Goal: Information Seeking & Learning: Learn about a topic

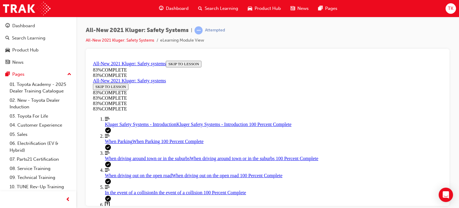
scroll to position [201, 0]
drag, startPoint x: 258, startPoint y: 146, endPoint x: 276, endPoint y: 145, distance: 18.0
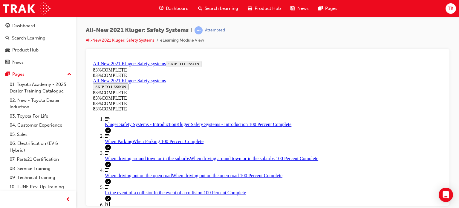
drag, startPoint x: 259, startPoint y: 121, endPoint x: 276, endPoint y: 121, distance: 17.0
drag, startPoint x: 252, startPoint y: 92, endPoint x: 273, endPoint y: 99, distance: 21.5
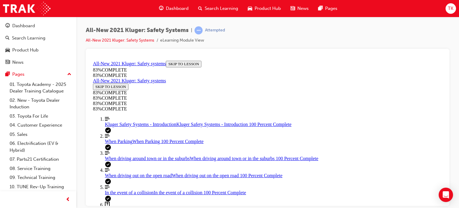
scroll to position [111, 0]
drag, startPoint x: 266, startPoint y: 149, endPoint x: 284, endPoint y: 149, distance: 17.6
drag, startPoint x: 244, startPoint y: 120, endPoint x: 259, endPoint y: 120, distance: 14.9
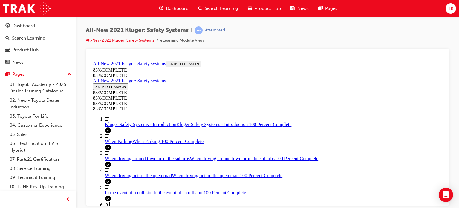
drag, startPoint x: 252, startPoint y: 99, endPoint x: 270, endPoint y: 97, distance: 18.6
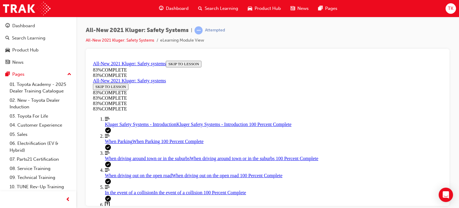
click at [128, 150] on link "Align left Three vertical lines aligned to the left When driving around town or…" at bounding box center [273, 155] width 337 height 11
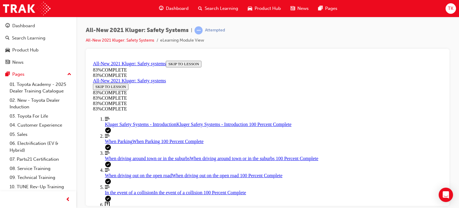
click at [137, 201] on link "Question box Question mark inside of a square Kluger Safety Systems Quiz Kluger…" at bounding box center [273, 206] width 337 height 11
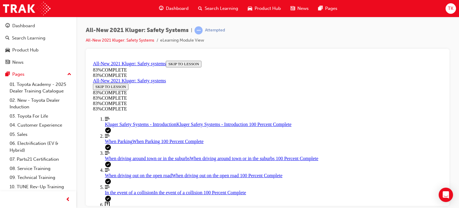
scroll to position [168, 0]
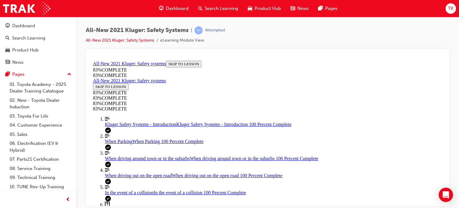
scroll to position [79, 0]
click at [127, 172] on div "When driving out on the open road When driving out on the open road 100 Percent…" at bounding box center [273, 174] width 337 height 5
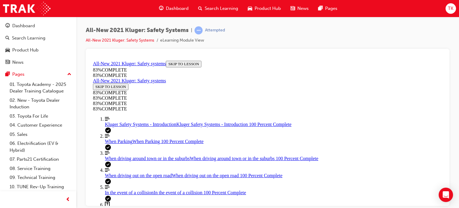
click at [137, 201] on link "Question box Question mark inside of a square Kluger Safety Systems Quiz Kluger…" at bounding box center [273, 206] width 337 height 11
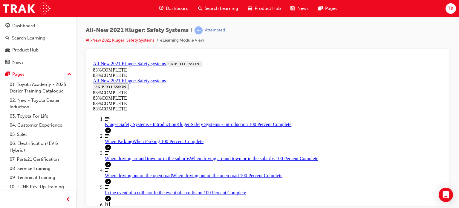
scroll to position [230, 0]
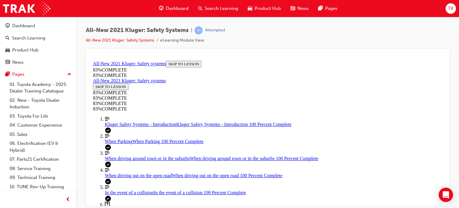
scroll to position [22, 0]
drag, startPoint x: 270, startPoint y: 126, endPoint x: 286, endPoint y: 128, distance: 16.2
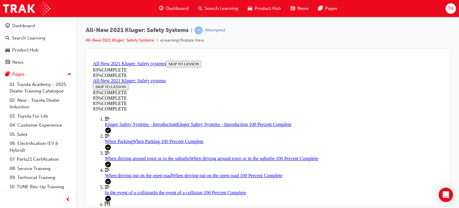
drag, startPoint x: 268, startPoint y: 180, endPoint x: 283, endPoint y: 178, distance: 15.6
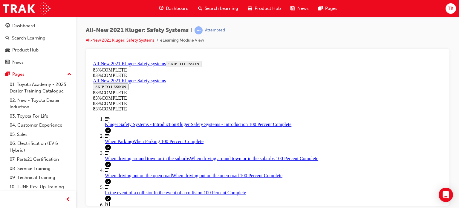
scroll to position [141, 0]
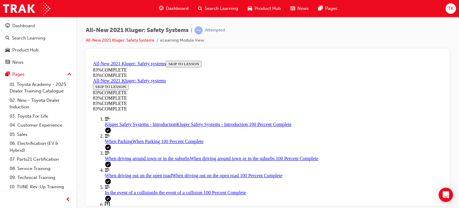
scroll to position [141, 0]
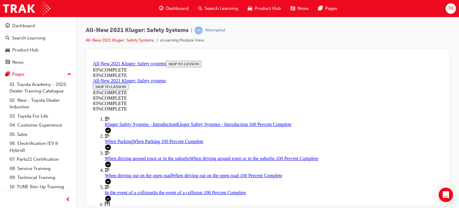
scroll to position [79, 0]
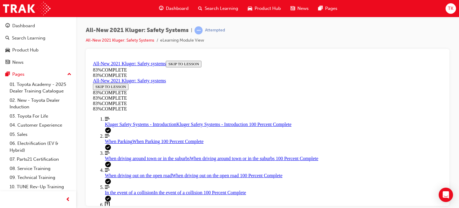
scroll to position [172, 0]
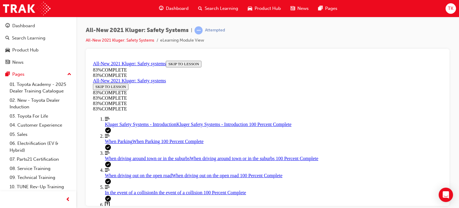
drag, startPoint x: 278, startPoint y: 127, endPoint x: 294, endPoint y: 126, distance: 15.9
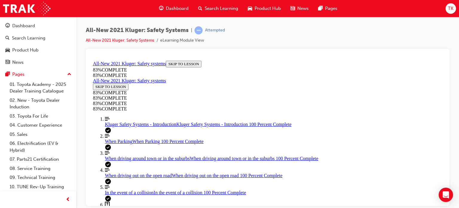
drag, startPoint x: 272, startPoint y: 183, endPoint x: 290, endPoint y: 156, distance: 31.5
drag, startPoint x: 266, startPoint y: 180, endPoint x: 285, endPoint y: 180, distance: 19.4
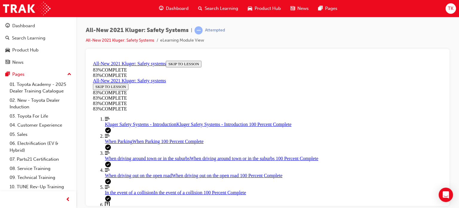
scroll to position [81, 0]
drag, startPoint x: 302, startPoint y: 115, endPoint x: 302, endPoint y: 183, distance: 67.2
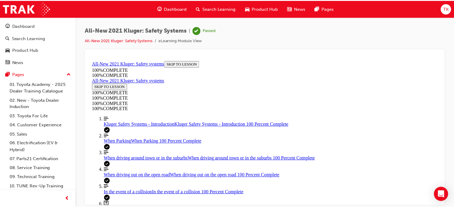
scroll to position [161, 0]
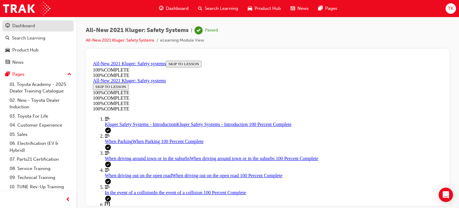
click at [26, 26] on div "Dashboard" at bounding box center [23, 25] width 23 height 7
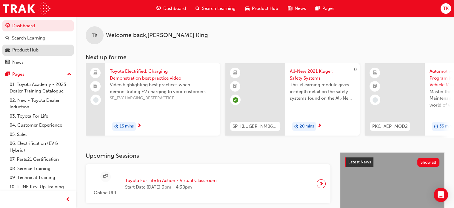
click at [44, 52] on div "Product Hub" at bounding box center [37, 49] width 65 height 7
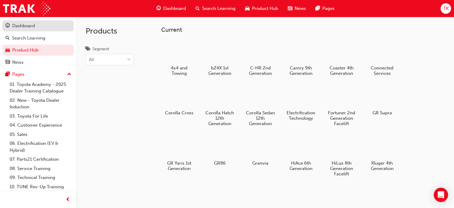
click at [28, 27] on div "Dashboard" at bounding box center [23, 25] width 23 height 7
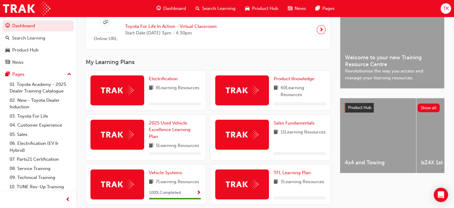
scroll to position [179, 0]
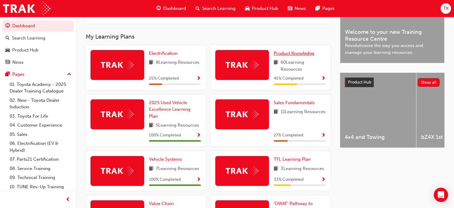
click at [293, 56] on span "Product Knowledge" at bounding box center [294, 52] width 41 height 5
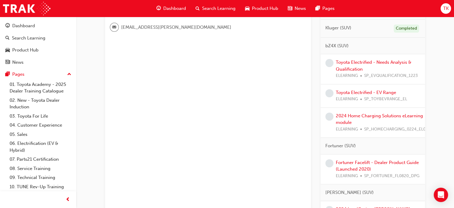
scroll to position [209, 0]
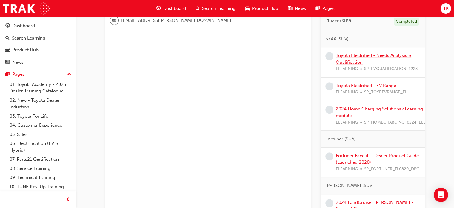
click at [350, 61] on link "Toyota Electrified - Needs Analysis & Qualification" at bounding box center [374, 59] width 76 height 12
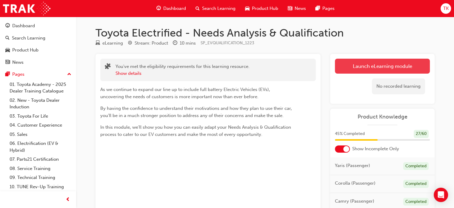
click at [375, 68] on link "Launch eLearning module" at bounding box center [382, 66] width 95 height 15
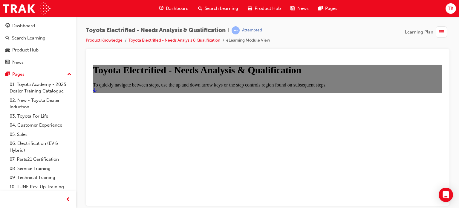
click at [96, 92] on icon "Start" at bounding box center [95, 90] width 4 height 4
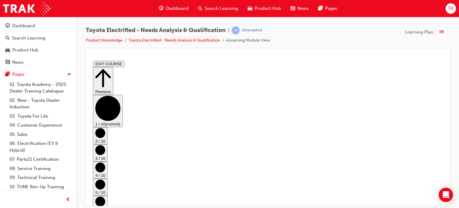
scroll to position [34, 0]
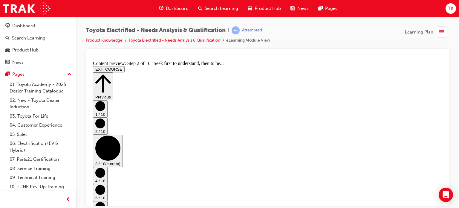
scroll to position [0, 0]
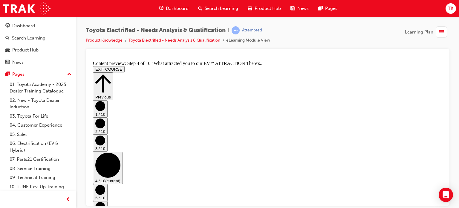
scroll to position [0, 0]
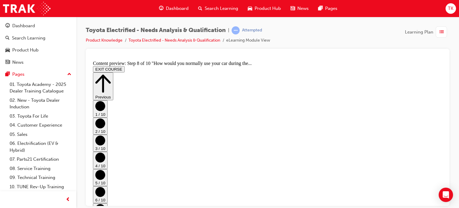
scroll to position [0, 0]
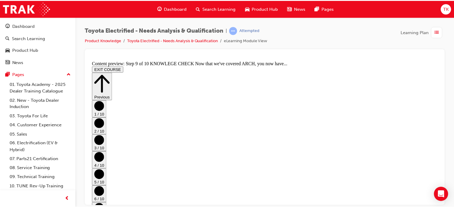
scroll to position [387, 0]
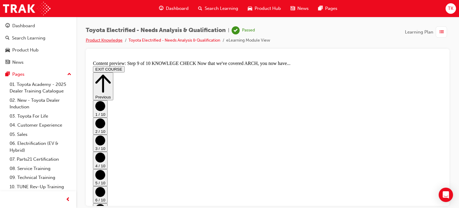
click at [110, 42] on link "Product Knowledge" at bounding box center [104, 40] width 37 height 5
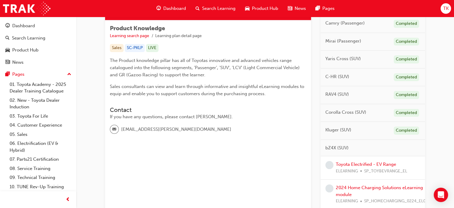
scroll to position [149, 0]
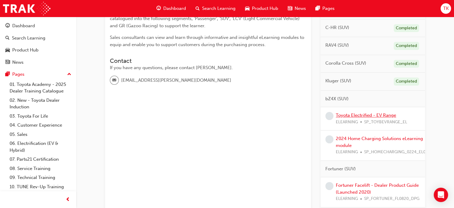
click at [384, 113] on link "Toyota Electrified - EV Range" at bounding box center [366, 114] width 60 height 5
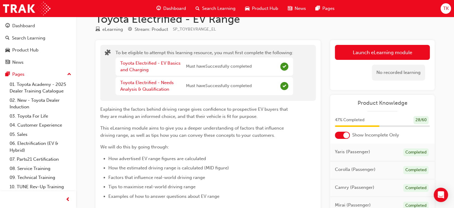
scroll to position [13, 0]
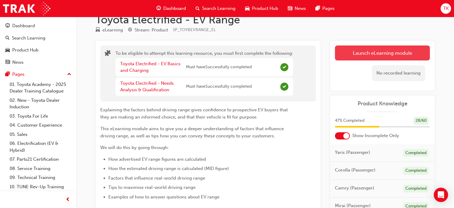
click at [360, 53] on button "Launch eLearning module" at bounding box center [382, 52] width 95 height 15
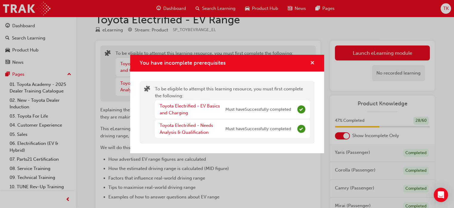
click at [313, 62] on span "cross-icon" at bounding box center [312, 63] width 4 height 5
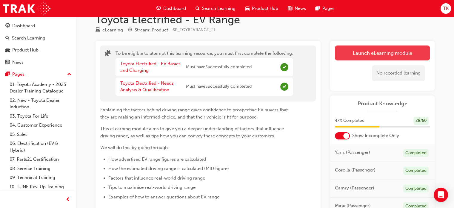
click at [372, 49] on button "Launch eLearning module" at bounding box center [382, 52] width 95 height 15
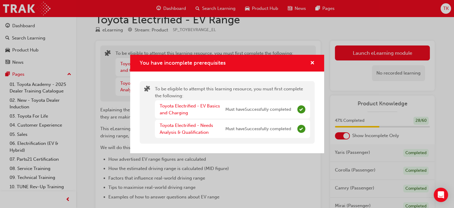
click at [309, 60] on div "You have incomplete prerequisites" at bounding box center [310, 62] width 9 height 7
click at [312, 62] on span "cross-icon" at bounding box center [312, 63] width 4 height 5
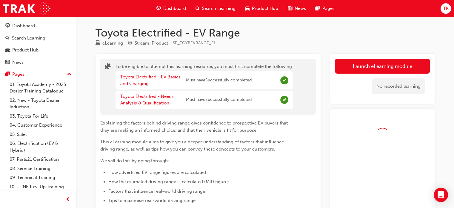
scroll to position [13, 0]
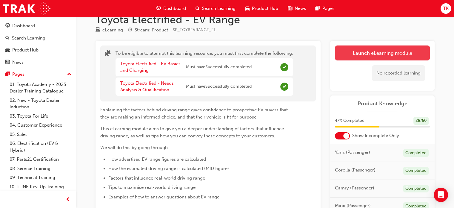
click at [364, 52] on button "Launch eLearning module" at bounding box center [382, 52] width 95 height 15
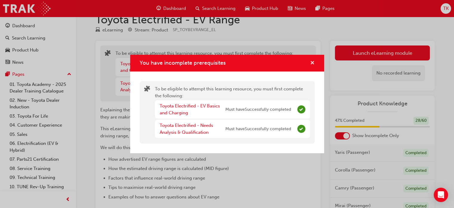
drag, startPoint x: 312, startPoint y: 60, endPoint x: 134, endPoint y: 22, distance: 182.8
click at [312, 61] on span "cross-icon" at bounding box center [312, 63] width 4 height 5
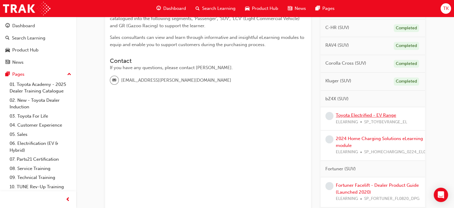
click at [353, 116] on link "Toyota Electrified - EV Range" at bounding box center [366, 114] width 60 height 5
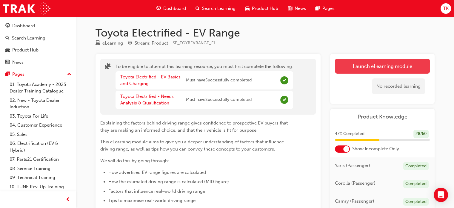
click at [366, 71] on button "Launch eLearning module" at bounding box center [382, 66] width 95 height 15
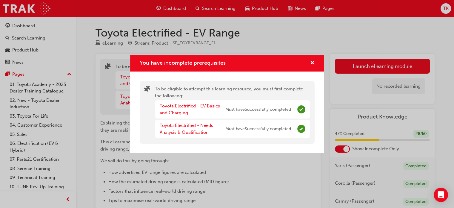
drag, startPoint x: 302, startPoint y: 125, endPoint x: 318, endPoint y: 124, distance: 15.9
click at [303, 125] on span "Complete" at bounding box center [302, 129] width 8 height 8
click at [328, 116] on div "You have incomplete prerequisites To be eligible to attempt this learning resou…" at bounding box center [227, 104] width 454 height 208
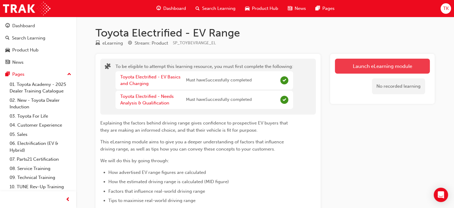
click at [390, 67] on button "Launch eLearning module" at bounding box center [382, 66] width 95 height 15
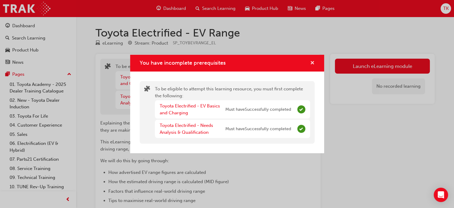
click at [311, 62] on span "cross-icon" at bounding box center [312, 63] width 4 height 5
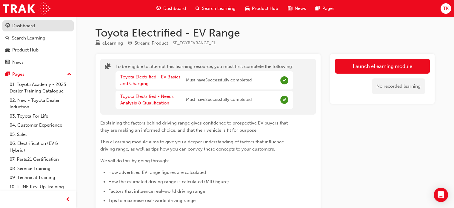
click at [26, 30] on link "Dashboard" at bounding box center [37, 25] width 71 height 11
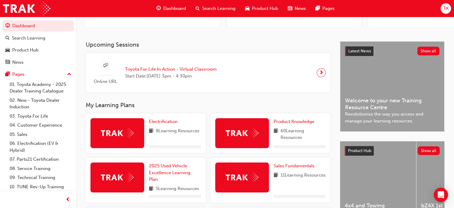
scroll to position [119, 0]
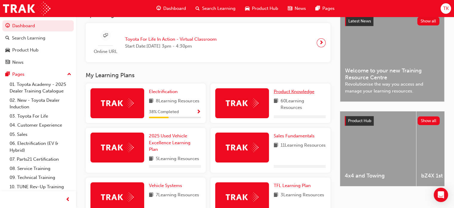
click at [300, 94] on span "Product Knowledge" at bounding box center [294, 91] width 41 height 5
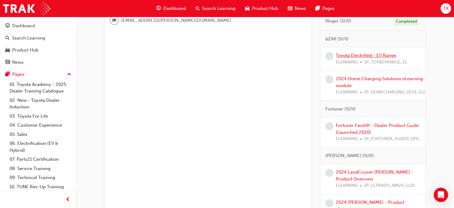
click at [373, 56] on link "Toyota Electrified - EV Range" at bounding box center [366, 55] width 60 height 5
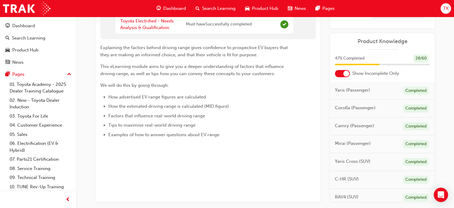
scroll to position [13, 0]
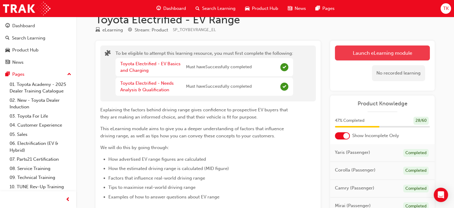
click at [381, 58] on button "Launch eLearning module" at bounding box center [382, 52] width 95 height 15
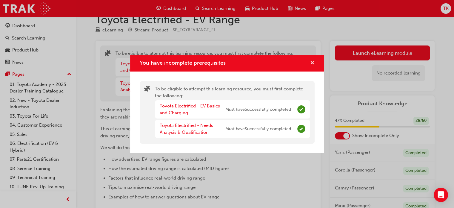
click at [312, 64] on span "cross-icon" at bounding box center [312, 63] width 4 height 5
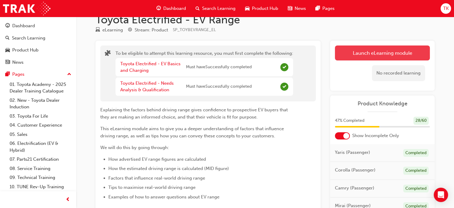
click at [399, 53] on button "Launch eLearning module" at bounding box center [382, 52] width 95 height 15
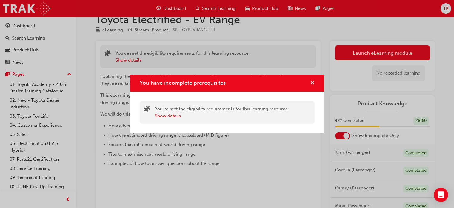
click at [314, 82] on span "cross-icon" at bounding box center [312, 83] width 4 height 5
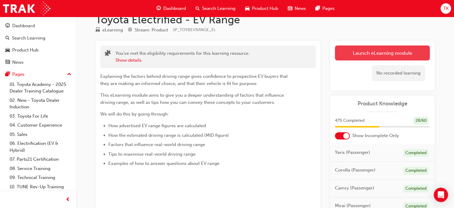
click at [367, 53] on button "Launch eLearning module" at bounding box center [382, 52] width 95 height 15
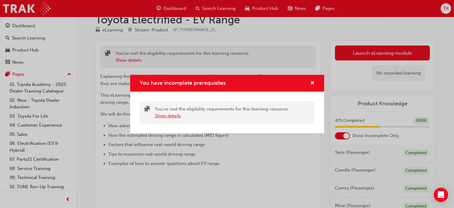
click at [162, 115] on button "Show details" at bounding box center [168, 115] width 26 height 7
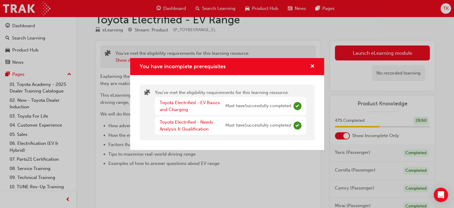
click at [315, 66] on div "You have incomplete prerequisites" at bounding box center [227, 66] width 194 height 17
click at [313, 66] on span "cross-icon" at bounding box center [312, 66] width 4 height 5
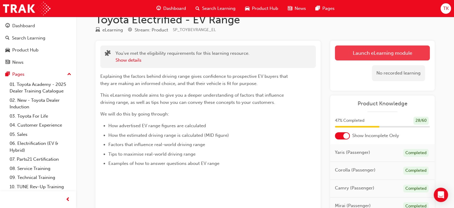
click at [355, 56] on button "Launch eLearning module" at bounding box center [382, 52] width 95 height 15
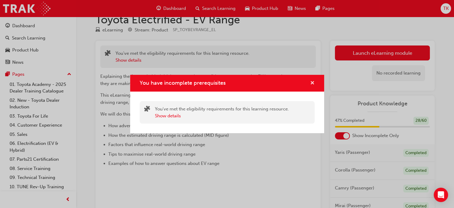
click at [314, 84] on span "cross-icon" at bounding box center [312, 83] width 4 height 5
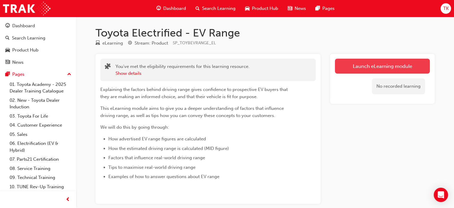
click at [352, 68] on link "Launch eLearning module" at bounding box center [382, 66] width 95 height 15
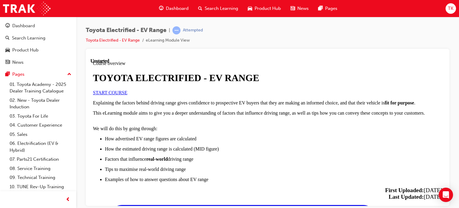
click at [127, 95] on link "START COURSE" at bounding box center [110, 92] width 34 height 5
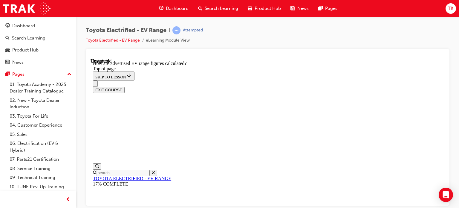
scroll to position [407, 0]
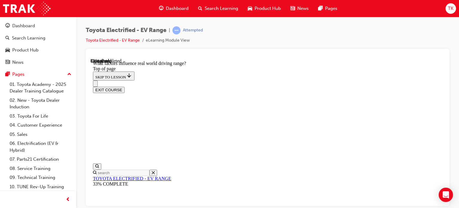
drag, startPoint x: 273, startPoint y: 117, endPoint x: 299, endPoint y: 116, distance: 26.0
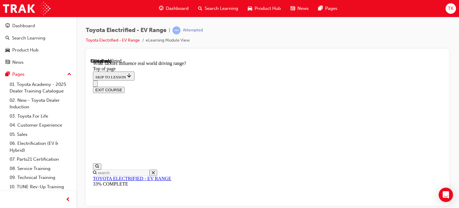
scroll to position [290, 0]
drag, startPoint x: 291, startPoint y: 159, endPoint x: 295, endPoint y: 159, distance: 4.5
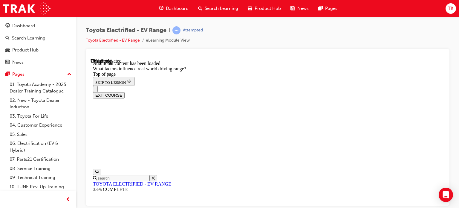
scroll to position [888, 0]
drag, startPoint x: 282, startPoint y: 133, endPoint x: 249, endPoint y: 179, distance: 56.8
drag, startPoint x: 316, startPoint y: 100, endPoint x: 257, endPoint y: 180, distance: 99.6
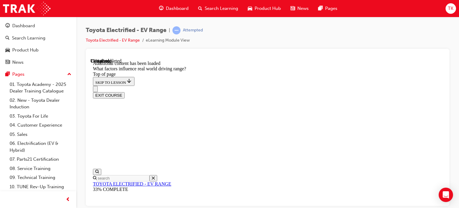
drag, startPoint x: 325, startPoint y: 105, endPoint x: 371, endPoint y: 177, distance: 85.4
drag, startPoint x: 294, startPoint y: 131, endPoint x: 246, endPoint y: 182, distance: 70.6
drag, startPoint x: 320, startPoint y: 96, endPoint x: 378, endPoint y: 175, distance: 97.9
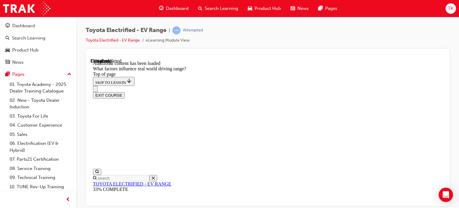
drag, startPoint x: 315, startPoint y: 104, endPoint x: 372, endPoint y: 178, distance: 92.7
drag, startPoint x: 327, startPoint y: 98, endPoint x: 373, endPoint y: 178, distance: 92.0
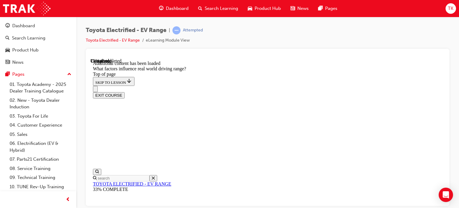
drag, startPoint x: 327, startPoint y: 91, endPoint x: 385, endPoint y: 194, distance: 117.8
drag, startPoint x: 315, startPoint y: 101, endPoint x: 365, endPoint y: 199, distance: 109.3
drag, startPoint x: 315, startPoint y: 102, endPoint x: 278, endPoint y: 172, distance: 79.0
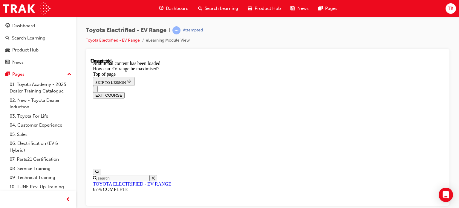
scroll to position [138, 0]
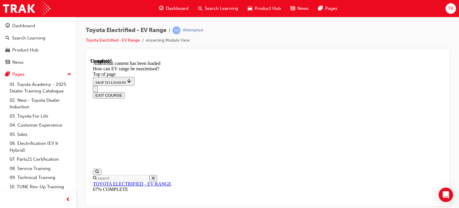
scroll to position [168, 0]
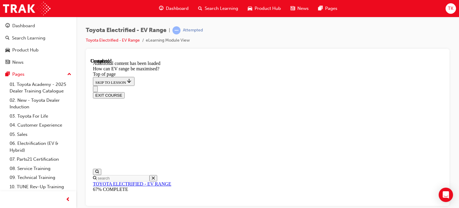
scroll to position [198, 0]
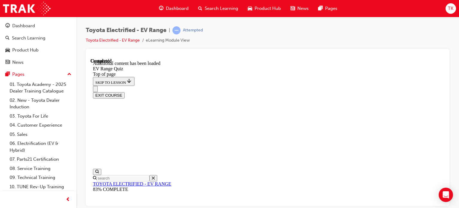
drag, startPoint x: 264, startPoint y: 140, endPoint x: 295, endPoint y: 177, distance: 48.1
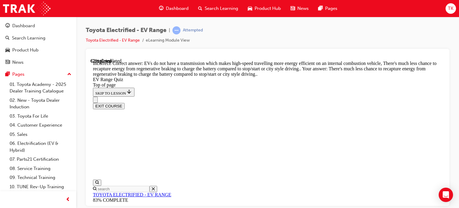
scroll to position [99, 0]
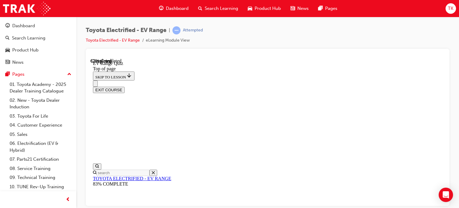
scroll to position [167, 0]
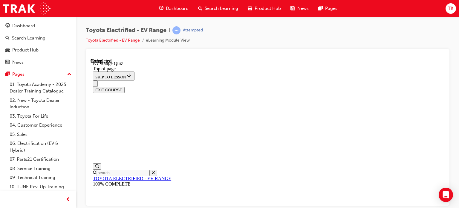
scroll to position [159, 0]
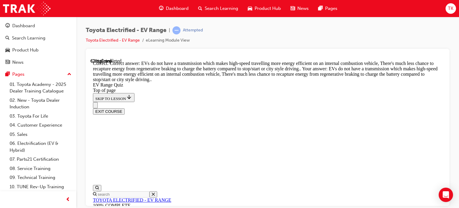
scroll to position [241, 0]
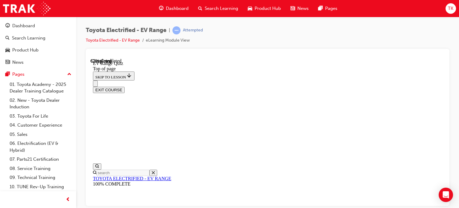
scroll to position [167, 0]
drag, startPoint x: 293, startPoint y: 103, endPoint x: 287, endPoint y: 131, distance: 28.9
drag, startPoint x: 287, startPoint y: 133, endPoint x: 283, endPoint y: 163, distance: 30.5
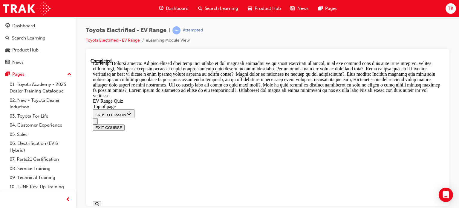
scroll to position [320, 0]
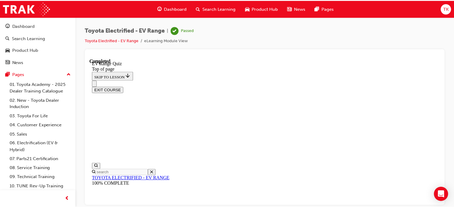
scroll to position [159, 0]
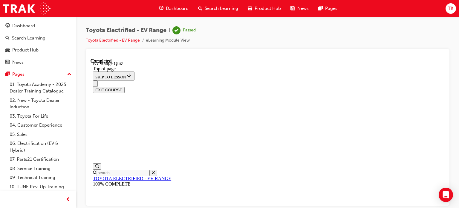
click at [111, 40] on link "Toyota Electrified - EV Range" at bounding box center [113, 40] width 54 height 5
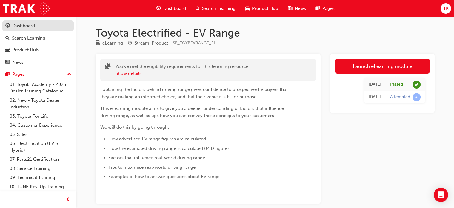
click at [32, 27] on div "Dashboard" at bounding box center [23, 25] width 23 height 7
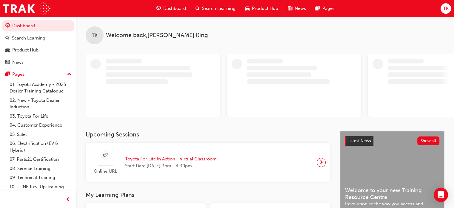
scroll to position [149, 0]
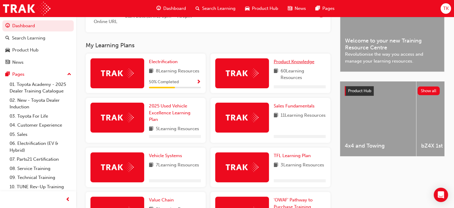
click at [293, 63] on span "Product Knowledge" at bounding box center [294, 61] width 41 height 5
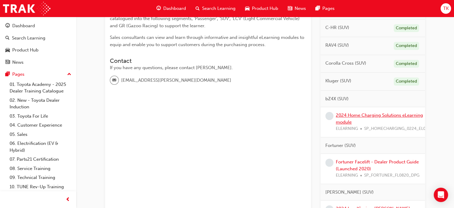
click at [365, 115] on link "2024 Home Charging Solutions eLearning module" at bounding box center [379, 118] width 87 height 12
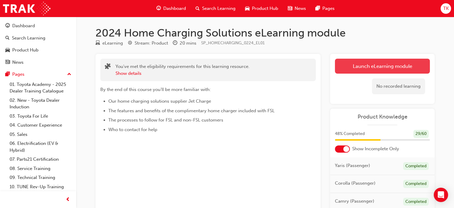
click at [389, 65] on link "Launch eLearning module" at bounding box center [382, 66] width 95 height 15
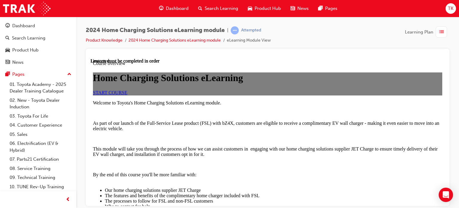
click at [127, 95] on span "START COURSE" at bounding box center [110, 92] width 34 height 5
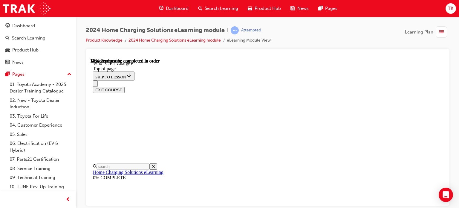
scroll to position [19, 0]
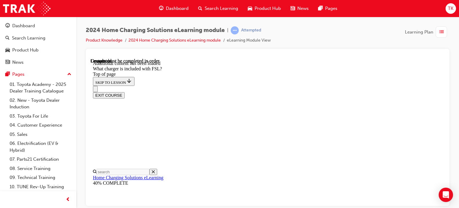
scroll to position [877, 0]
drag, startPoint x: 231, startPoint y: 91, endPoint x: 343, endPoint y: 107, distance: 113.2
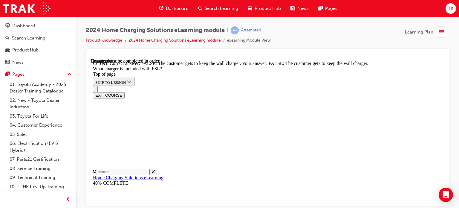
scroll to position [992, 0]
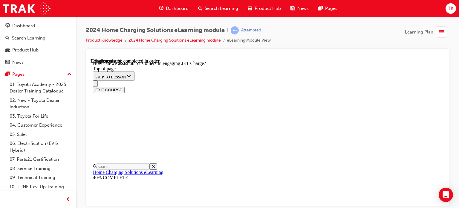
scroll to position [108, 0]
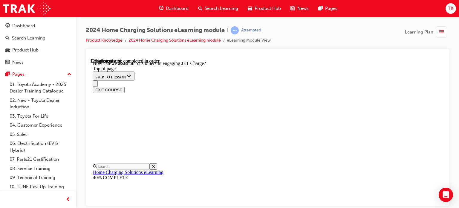
scroll to position [168, 0]
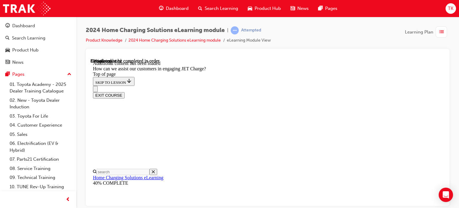
scroll to position [832, 0]
drag, startPoint x: 261, startPoint y: 100, endPoint x: 281, endPoint y: 135, distance: 40.6
drag, startPoint x: 268, startPoint y: 111, endPoint x: 289, endPoint y: 109, distance: 21.0
drag, startPoint x: 262, startPoint y: 79, endPoint x: 267, endPoint y: 79, distance: 5.1
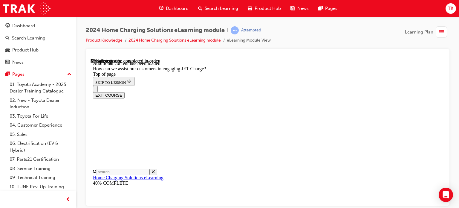
drag, startPoint x: 263, startPoint y: 182, endPoint x: 280, endPoint y: 129, distance: 55.8
drag, startPoint x: 272, startPoint y: 157, endPoint x: 291, endPoint y: 155, distance: 18.4
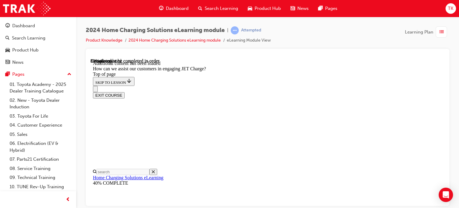
drag, startPoint x: 273, startPoint y: 118, endPoint x: 289, endPoint y: 124, distance: 17.3
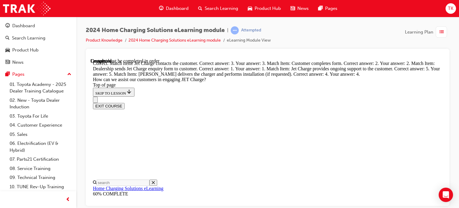
scroll to position [1101, 0]
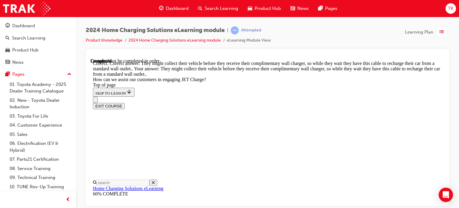
scroll to position [1230, 0]
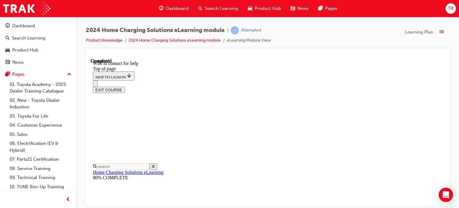
scroll to position [845, 0]
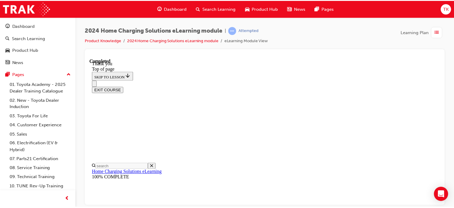
scroll to position [242, 0]
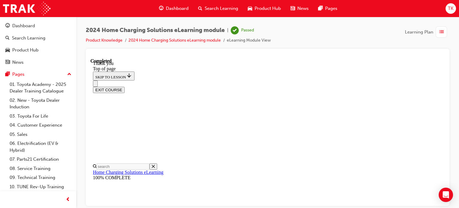
click at [90, 43] on li "Product Knowledge" at bounding box center [107, 40] width 43 height 7
click at [93, 39] on link "Product Knowledge" at bounding box center [104, 40] width 37 height 5
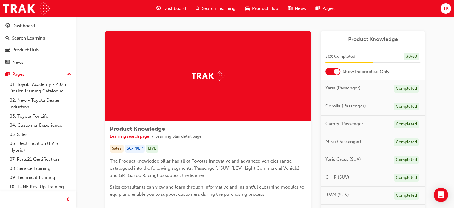
click at [221, 10] on span "Search Learning" at bounding box center [218, 8] width 33 height 7
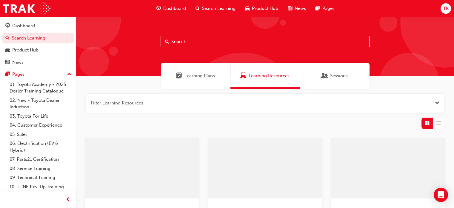
click at [191, 43] on input "text" at bounding box center [265, 41] width 209 height 11
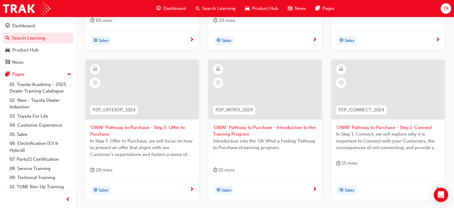
scroll to position [239, 0]
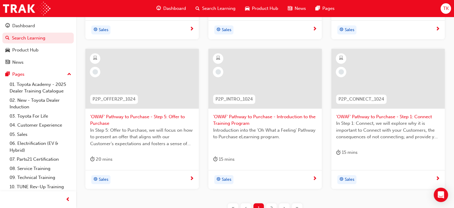
type input "path"
click at [375, 116] on span "'OWAF' Pathway to Purchase - Step 1: Connect" at bounding box center [388, 116] width 104 height 7
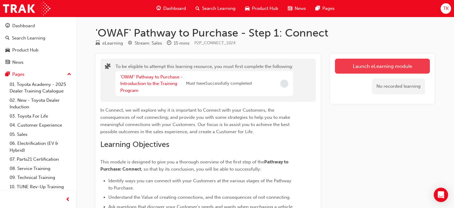
click at [384, 64] on button "Launch eLearning module" at bounding box center [382, 66] width 95 height 15
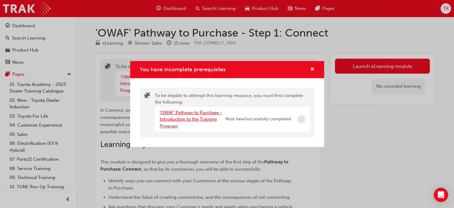
click at [195, 120] on link "'OWAF' Pathway to Purchase - Introduction to the Training Program" at bounding box center [191, 119] width 62 height 19
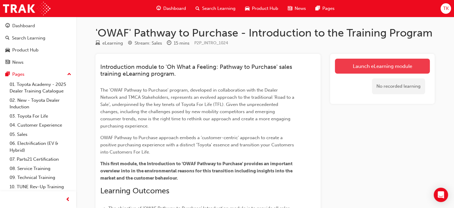
click at [382, 68] on link "Launch eLearning module" at bounding box center [382, 66] width 95 height 15
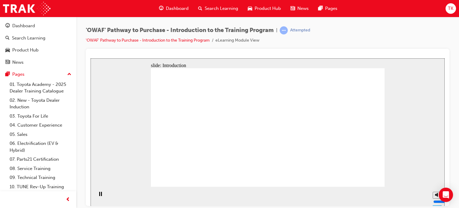
drag, startPoint x: 330, startPoint y: 142, endPoint x: 243, endPoint y: 105, distance: 93.7
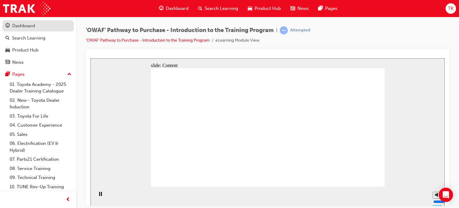
click at [32, 28] on div "Dashboard" at bounding box center [23, 25] width 23 height 7
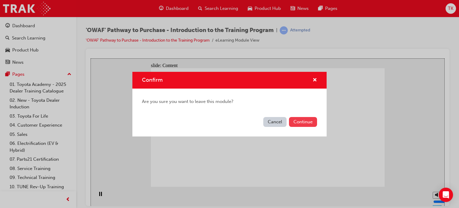
click at [295, 118] on button "Continue" at bounding box center [303, 122] width 28 height 10
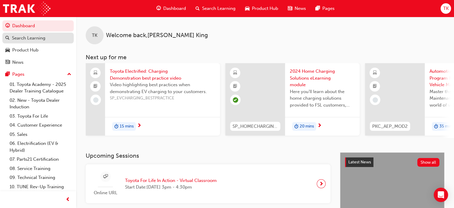
click at [32, 40] on div "Search Learning" at bounding box center [28, 38] width 33 height 7
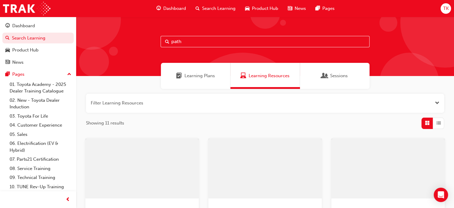
drag, startPoint x: 228, startPoint y: 42, endPoint x: 146, endPoint y: 42, distance: 82.4
click at [146, 42] on div "path" at bounding box center [265, 46] width 378 height 59
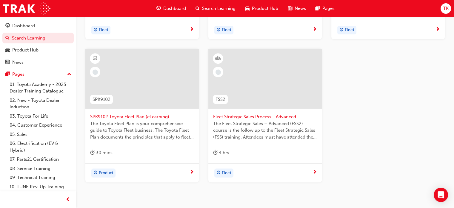
scroll to position [239, 0]
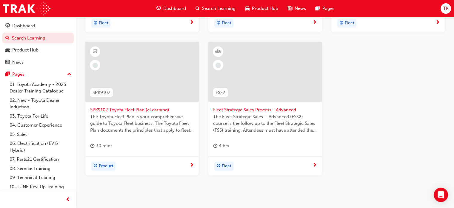
type input "fleet"
click at [138, 110] on span "SPK9102 Toyota Fleet Plan (eLearning)" at bounding box center [142, 109] width 104 height 7
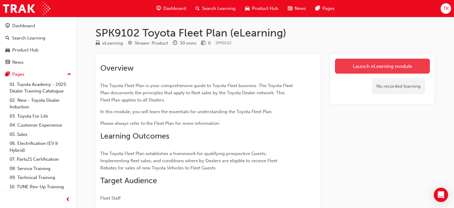
click at [357, 66] on link "Launch eLearning module" at bounding box center [382, 66] width 95 height 15
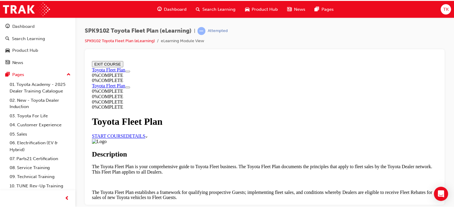
scroll to position [149, 0]
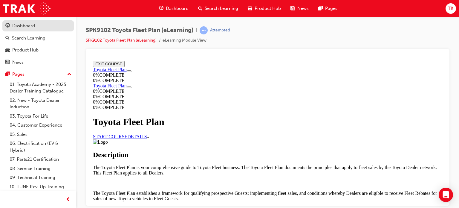
click at [51, 26] on div "Dashboard" at bounding box center [37, 25] width 65 height 7
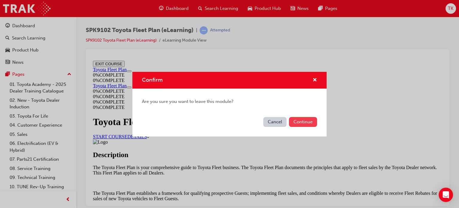
click at [300, 122] on button "Continue" at bounding box center [303, 122] width 28 height 10
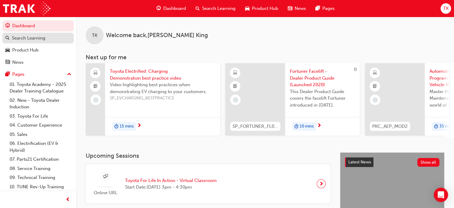
click at [47, 35] on div "Search Learning" at bounding box center [37, 37] width 65 height 7
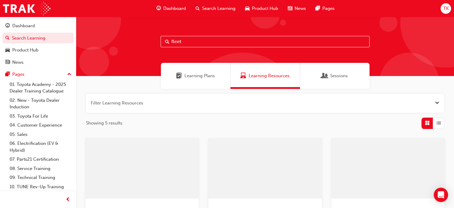
drag, startPoint x: 295, startPoint y: 46, endPoint x: 148, endPoint y: 41, distance: 146.7
click at [148, 41] on div "fleet" at bounding box center [265, 46] width 378 height 59
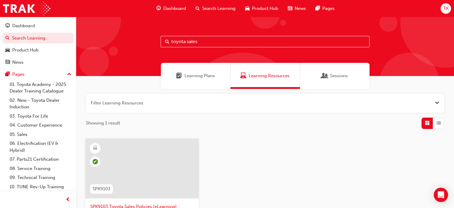
scroll to position [90, 0]
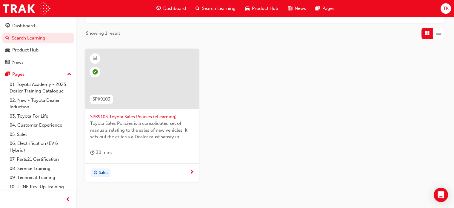
type input "toyota sales"
click at [129, 118] on span "SPK9103 Toyota Sales Policies (eLearning)" at bounding box center [142, 116] width 104 height 7
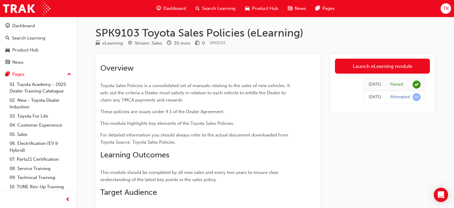
drag, startPoint x: 356, startPoint y: 83, endPoint x: 419, endPoint y: 114, distance: 69.7
click at [419, 114] on div "Launch eLearning module 4 days ago Passed 4 days ago Attempted" at bounding box center [382, 159] width 105 height 211
click at [410, 128] on div "Launch eLearning module 4 days ago Passed 4 days ago Attempted" at bounding box center [382, 159] width 105 height 211
drag, startPoint x: 357, startPoint y: 81, endPoint x: 425, endPoint y: 83, distance: 68.1
click at [425, 83] on div "4 days ago Passed 4 days ago Attempted" at bounding box center [382, 90] width 95 height 34
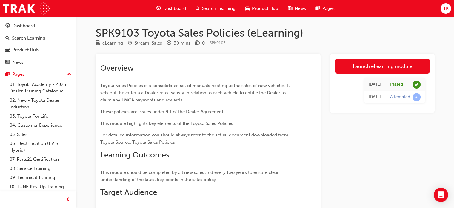
drag, startPoint x: 436, startPoint y: 94, endPoint x: 424, endPoint y: 89, distance: 12.8
click at [436, 93] on div "SPK9103 Toyota Sales Policies (eLearning) eLearning Stream: Sales 30 mins 0 SPK…" at bounding box center [265, 154] width 358 height 257
click at [430, 99] on div "4 days ago Passed 4 days ago Attempted" at bounding box center [382, 90] width 95 height 34
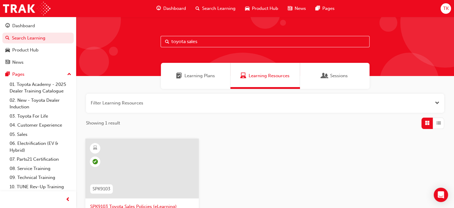
drag, startPoint x: 216, startPoint y: 44, endPoint x: 114, endPoint y: 42, distance: 102.5
click at [114, 42] on div "toyota sales" at bounding box center [265, 46] width 378 height 59
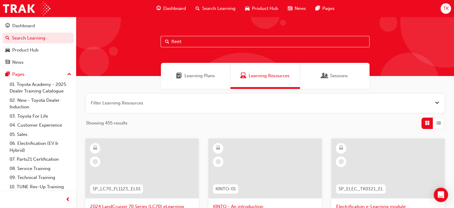
type input "fleet"
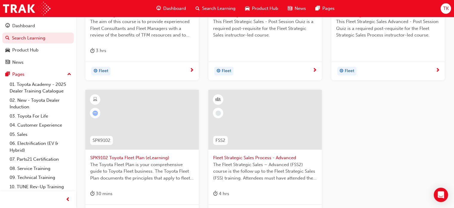
scroll to position [209, 0]
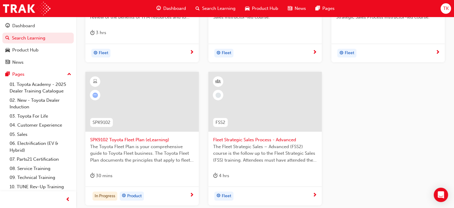
click at [148, 141] on span "SPK9102 Toyota Fleet Plan (eLearning)" at bounding box center [142, 139] width 104 height 7
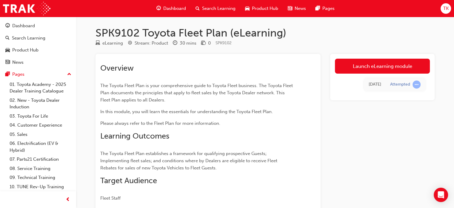
click at [373, 58] on div "Launch eLearning module Today Attempted" at bounding box center [382, 77] width 105 height 46
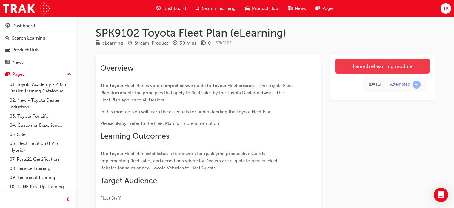
click at [367, 68] on link "Launch eLearning module" at bounding box center [382, 66] width 95 height 15
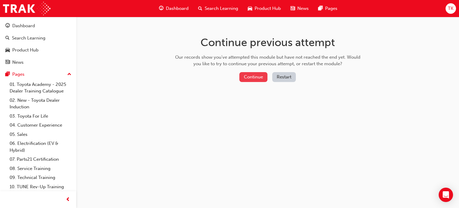
click at [255, 77] on button "Continue" at bounding box center [253, 77] width 28 height 10
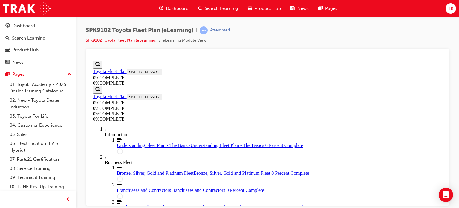
scroll to position [110, 0]
drag, startPoint x: 327, startPoint y: 85, endPoint x: 358, endPoint y: 85, distance: 31.4
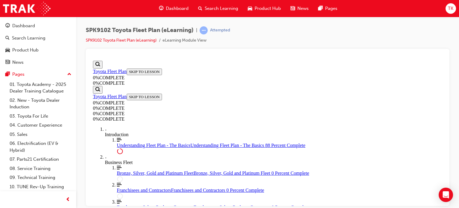
scroll to position [1390, 0]
drag, startPoint x: 281, startPoint y: 119, endPoint x: 298, endPoint y: 166, distance: 50.6
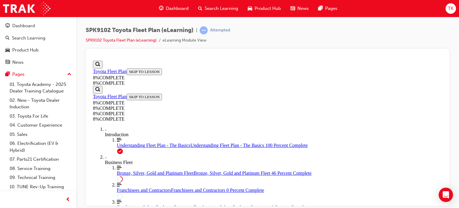
drag, startPoint x: 282, startPoint y: 128, endPoint x: 295, endPoint y: 133, distance: 13.4
drag, startPoint x: 275, startPoint y: 176, endPoint x: 296, endPoint y: 91, distance: 87.2
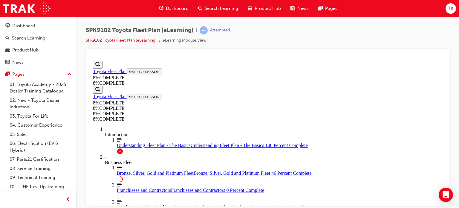
drag, startPoint x: 280, startPoint y: 134, endPoint x: 296, endPoint y: 93, distance: 43.9
drag, startPoint x: 265, startPoint y: 122, endPoint x: 294, endPoint y: 122, distance: 28.7
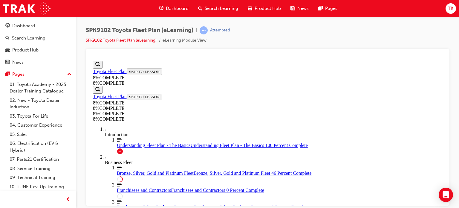
scroll to position [1052, 0]
drag, startPoint x: 307, startPoint y: 160, endPoint x: 307, endPoint y: 163, distance: 3.9
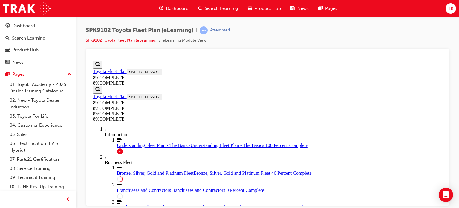
drag, startPoint x: 274, startPoint y: 107, endPoint x: 291, endPoint y: 154, distance: 50.6
drag, startPoint x: 269, startPoint y: 104, endPoint x: 287, endPoint y: 182, distance: 80.6
drag, startPoint x: 263, startPoint y: 108, endPoint x: 276, endPoint y: 106, distance: 13.4
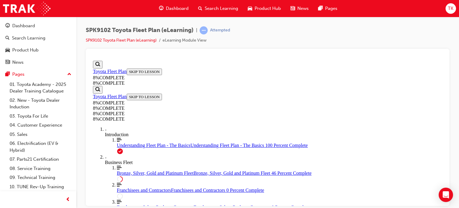
drag, startPoint x: 262, startPoint y: 71, endPoint x: 283, endPoint y: 103, distance: 38.4
drag, startPoint x: 281, startPoint y: 102, endPoint x: 302, endPoint y: 128, distance: 33.8
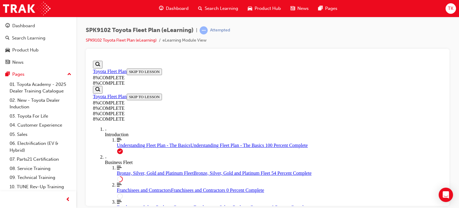
drag, startPoint x: 281, startPoint y: 85, endPoint x: 295, endPoint y: 116, distance: 33.8
drag, startPoint x: 274, startPoint y: 167, endPoint x: 292, endPoint y: 166, distance: 18.0
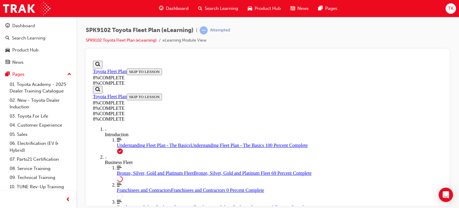
drag, startPoint x: 282, startPoint y: 75, endPoint x: 303, endPoint y: 156, distance: 83.0
drag, startPoint x: 268, startPoint y: 78, endPoint x: 283, endPoint y: 117, distance: 41.4
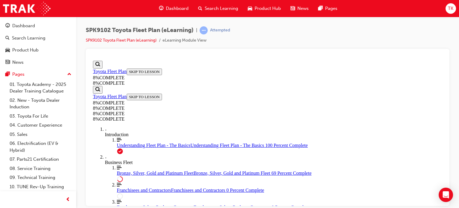
scroll to position [1580, 0]
drag, startPoint x: 269, startPoint y: 73, endPoint x: 294, endPoint y: 155, distance: 85.4
drag, startPoint x: 274, startPoint y: 115, endPoint x: 295, endPoint y: 121, distance: 22.0
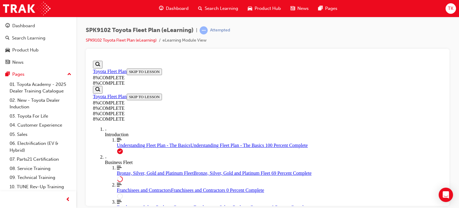
drag, startPoint x: 276, startPoint y: 105, endPoint x: 294, endPoint y: 141, distance: 40.7
drag, startPoint x: 268, startPoint y: 184, endPoint x: 272, endPoint y: 183, distance: 5.1
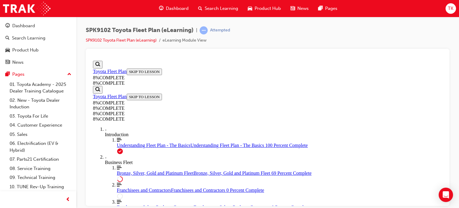
drag, startPoint x: 265, startPoint y: 86, endPoint x: 296, endPoint y: 150, distance: 70.7
drag, startPoint x: 280, startPoint y: 71, endPoint x: 299, endPoint y: 171, distance: 101.7
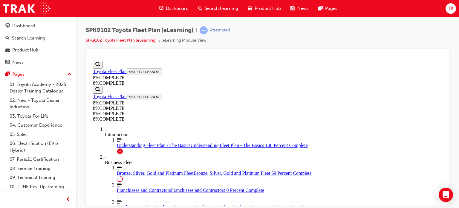
drag, startPoint x: 280, startPoint y: 158, endPoint x: 298, endPoint y: 75, distance: 85.1
drag, startPoint x: 274, startPoint y: 178, endPoint x: 297, endPoint y: 93, distance: 87.9
drag, startPoint x: 275, startPoint y: 175, endPoint x: 291, endPoint y: 175, distance: 16.7
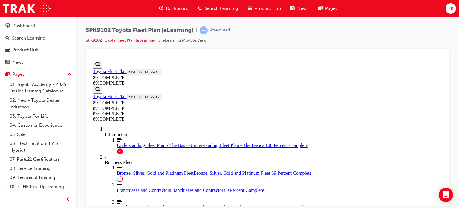
scroll to position [1612, 0]
drag, startPoint x: 235, startPoint y: 85, endPoint x: 306, endPoint y: 88, distance: 70.9
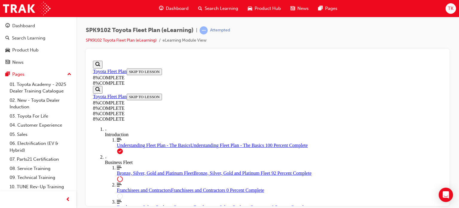
drag, startPoint x: 230, startPoint y: 87, endPoint x: 332, endPoint y: 93, distance: 103.0
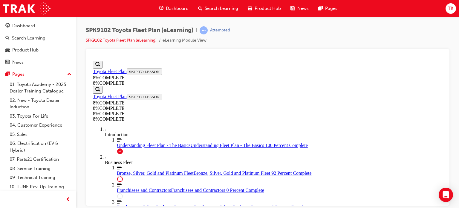
drag, startPoint x: 269, startPoint y: 73, endPoint x: 288, endPoint y: 142, distance: 71.6
drag, startPoint x: 275, startPoint y: 103, endPoint x: 294, endPoint y: 101, distance: 19.6
drag, startPoint x: 275, startPoint y: 139, endPoint x: 293, endPoint y: 137, distance: 18.3
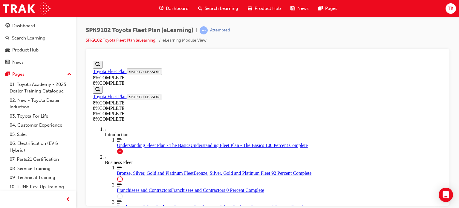
drag, startPoint x: 307, startPoint y: 175, endPoint x: 303, endPoint y: 179, distance: 4.9
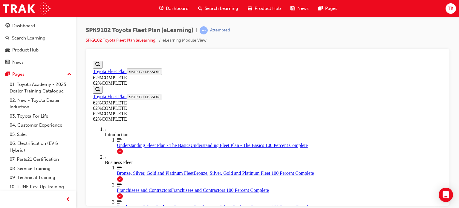
scroll to position [458, 0]
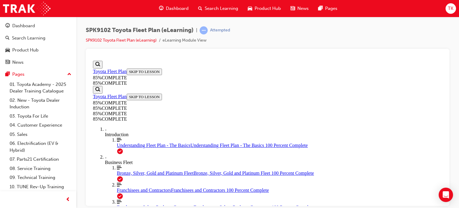
scroll to position [2096, 0]
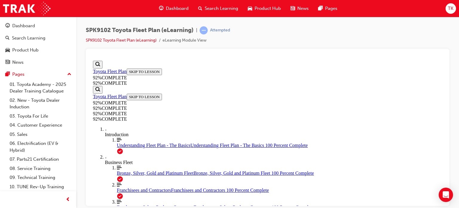
scroll to position [81, 0]
drag, startPoint x: 274, startPoint y: 147, endPoint x: 305, endPoint y: 174, distance: 41.1
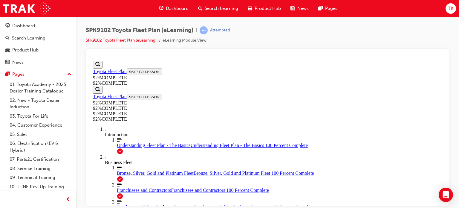
drag, startPoint x: 267, startPoint y: 138, endPoint x: 286, endPoint y: 138, distance: 18.5
drag, startPoint x: 259, startPoint y: 112, endPoint x: 277, endPoint y: 87, distance: 31.3
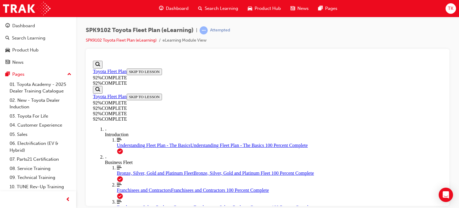
drag, startPoint x: 260, startPoint y: 109, endPoint x: 280, endPoint y: 110, distance: 19.4
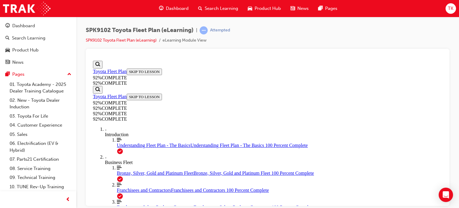
drag, startPoint x: 262, startPoint y: 139, endPoint x: 262, endPoint y: 146, distance: 6.3
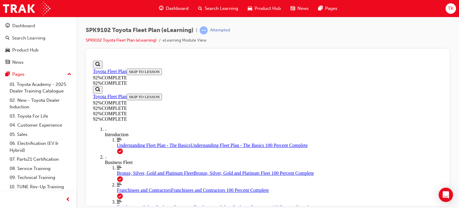
drag, startPoint x: 308, startPoint y: 197, endPoint x: 308, endPoint y: 193, distance: 4.5
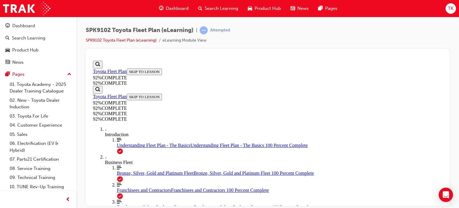
scroll to position [111, 0]
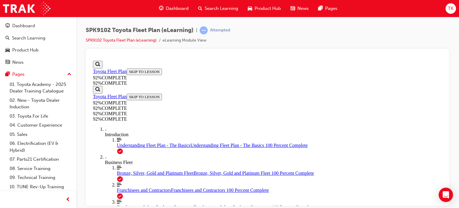
drag, startPoint x: 261, startPoint y: 150, endPoint x: 286, endPoint y: 171, distance: 32.2
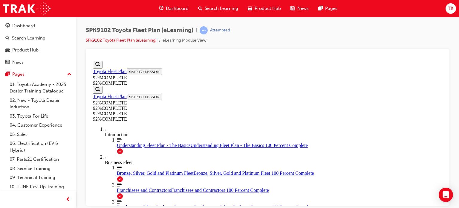
scroll to position [152, 0]
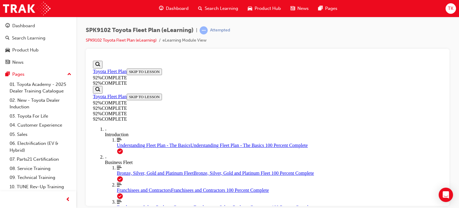
scroll to position [94, 0]
drag, startPoint x: 270, startPoint y: 142, endPoint x: 279, endPoint y: 98, distance: 44.2
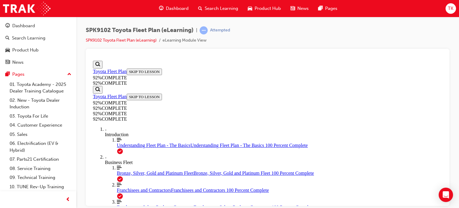
drag, startPoint x: 280, startPoint y: 141, endPoint x: 293, endPoint y: 93, distance: 49.7
drag, startPoint x: 273, startPoint y: 112, endPoint x: 294, endPoint y: 111, distance: 21.0
drag, startPoint x: 271, startPoint y: 139, endPoint x: 289, endPoint y: 139, distance: 17.9
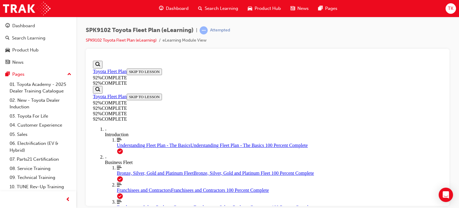
scroll to position [142, 0]
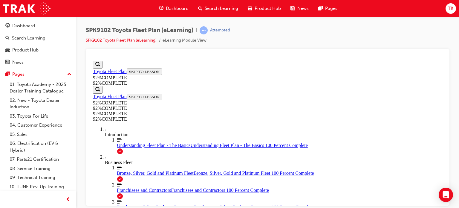
drag, startPoint x: 290, startPoint y: 128, endPoint x: 223, endPoint y: 90, distance: 77.0
drag, startPoint x: 264, startPoint y: 113, endPoint x: 270, endPoint y: 116, distance: 6.9
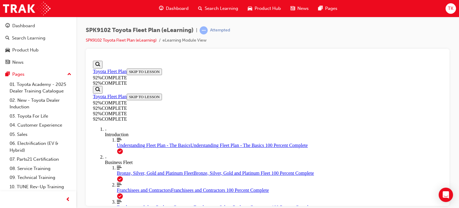
drag, startPoint x: 238, startPoint y: 116, endPoint x: 346, endPoint y: 121, distance: 107.6
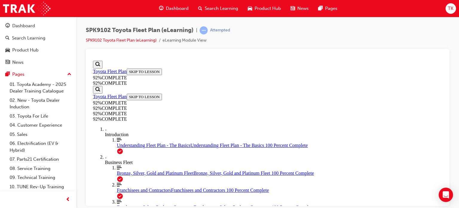
drag, startPoint x: 232, startPoint y: 89, endPoint x: 271, endPoint y: 93, distance: 38.8
drag, startPoint x: 271, startPoint y: 93, endPoint x: 293, endPoint y: 161, distance: 71.4
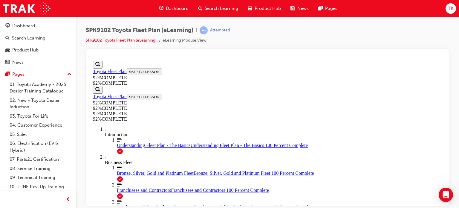
drag, startPoint x: 232, startPoint y: 144, endPoint x: 362, endPoint y: 152, distance: 130.2
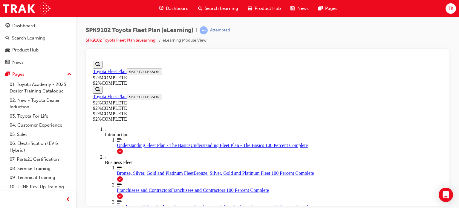
scroll to position [81, 0]
drag, startPoint x: 228, startPoint y: 87, endPoint x: 355, endPoint y: 99, distance: 127.2
drag, startPoint x: 226, startPoint y: 86, endPoint x: 309, endPoint y: 94, distance: 84.1
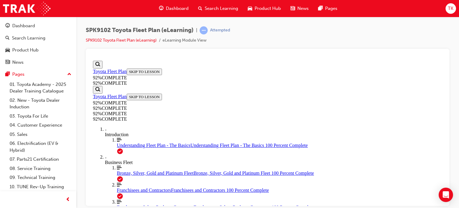
drag, startPoint x: 294, startPoint y: 117, endPoint x: 300, endPoint y: 126, distance: 10.9
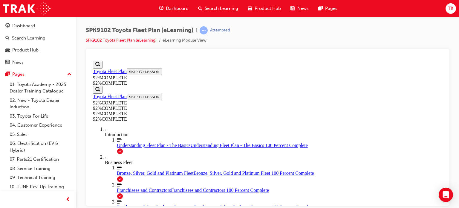
scroll to position [141, 0]
drag, startPoint x: 263, startPoint y: 148, endPoint x: 295, endPoint y: 171, distance: 39.1
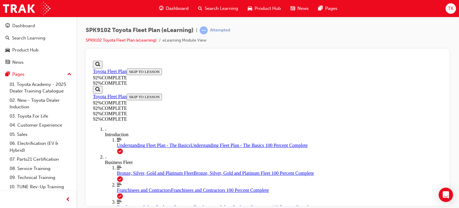
drag, startPoint x: 300, startPoint y: 142, endPoint x: 306, endPoint y: 179, distance: 36.9
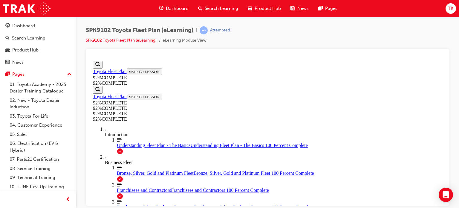
scroll to position [161, 0]
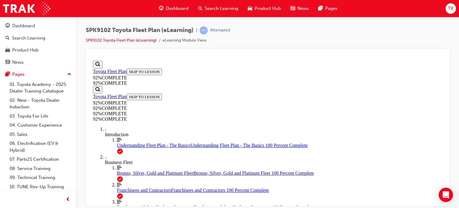
drag, startPoint x: 271, startPoint y: 87, endPoint x: 293, endPoint y: 140, distance: 57.6
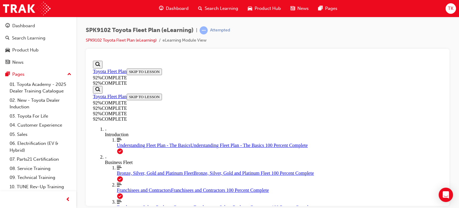
drag, startPoint x: 265, startPoint y: 140, endPoint x: 265, endPoint y: 137, distance: 3.9
drag, startPoint x: 264, startPoint y: 111, endPoint x: 281, endPoint y: 87, distance: 29.4
drag, startPoint x: 256, startPoint y: 113, endPoint x: 276, endPoint y: 113, distance: 20.3
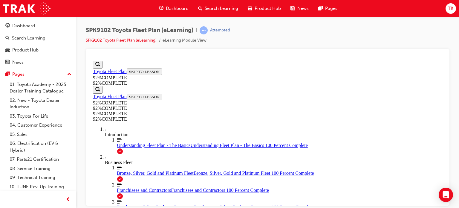
scroll to position [141, 0]
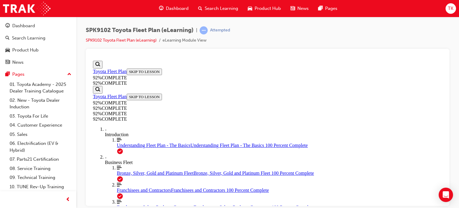
scroll to position [141, 0]
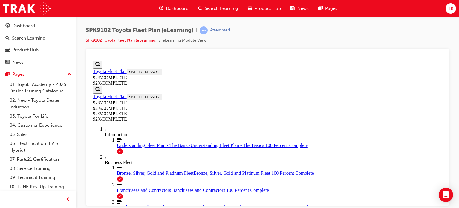
scroll to position [81, 0]
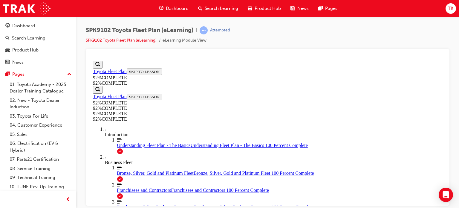
scroll to position [81, 0]
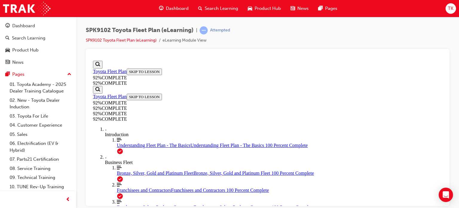
scroll to position [111, 0]
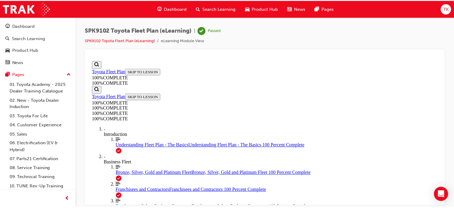
scroll to position [102, 0]
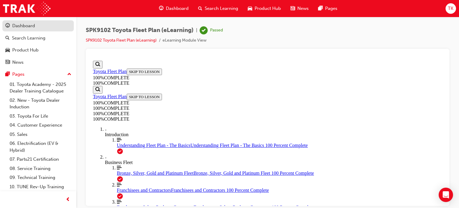
click at [12, 26] on div "Dashboard" at bounding box center [37, 25] width 65 height 7
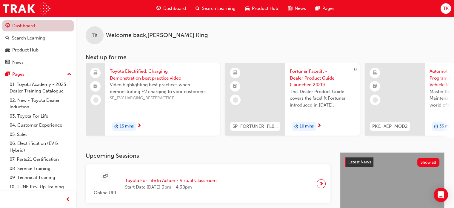
click at [37, 21] on link "Dashboard" at bounding box center [37, 25] width 71 height 11
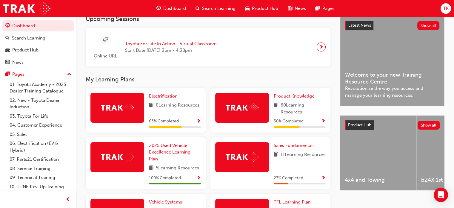
scroll to position [120, 0]
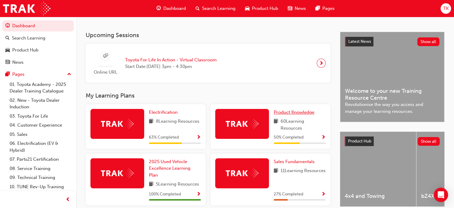
click at [290, 113] on span "Product Knowledge" at bounding box center [294, 111] width 41 height 5
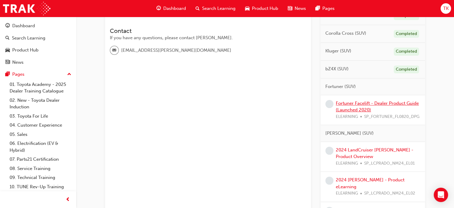
click at [355, 108] on link "Fortuner Facelift - Dealer Product Guide (Launched 2020)" at bounding box center [377, 106] width 83 height 12
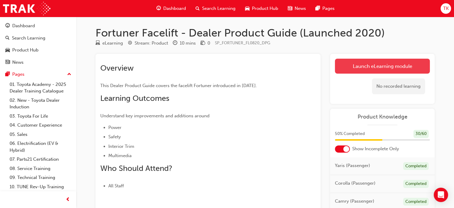
click at [344, 63] on link "Launch eLearning module" at bounding box center [382, 66] width 95 height 15
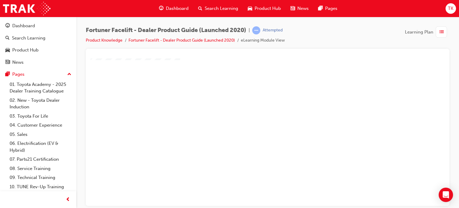
scroll to position [30, 0]
click at [250, 85] on div "play" at bounding box center [250, 85] width 0 height 0
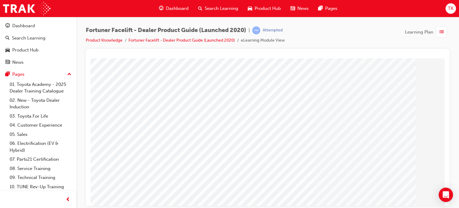
scroll to position [81, 0]
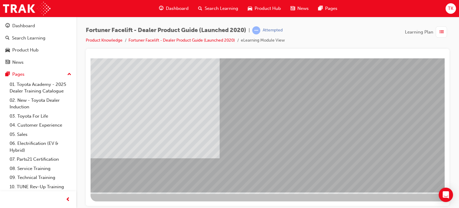
drag, startPoint x: 371, startPoint y: 200, endPoint x: 423, endPoint y: 203, distance: 51.8
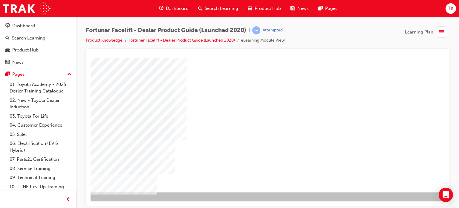
click at [76, 203] on div "NEXT Trigger this button to go to the next slide" at bounding box center [57, 208] width 38 height 11
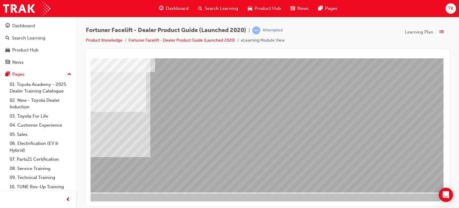
drag, startPoint x: 377, startPoint y: 203, endPoint x: 541, endPoint y: 262, distance: 174.4
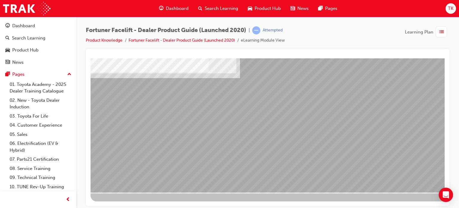
scroll to position [81, 57]
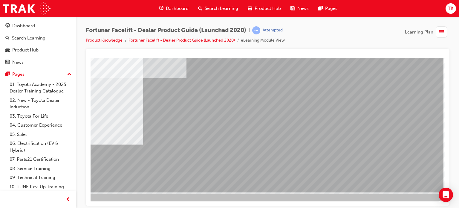
drag, startPoint x: 384, startPoint y: 203, endPoint x: 533, endPoint y: 255, distance: 157.6
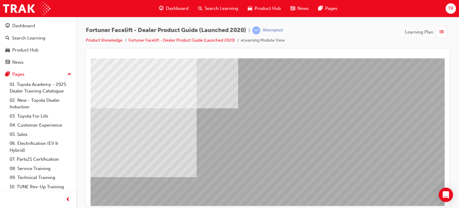
scroll to position [81, 0]
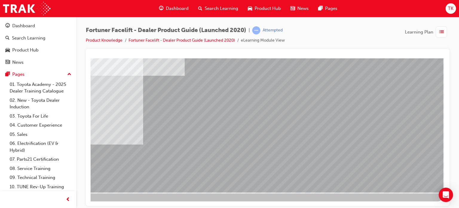
drag, startPoint x: 376, startPoint y: 203, endPoint x: 531, endPoint y: 249, distance: 161.7
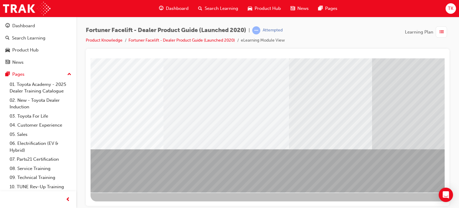
drag, startPoint x: 377, startPoint y: 199, endPoint x: 372, endPoint y: 202, distance: 5.1
click at [376, 200] on div at bounding box center [294, 89] width 406 height 224
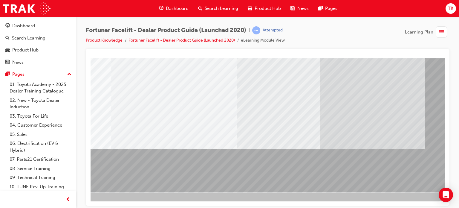
drag, startPoint x: 372, startPoint y: 202, endPoint x: 546, endPoint y: 258, distance: 181.9
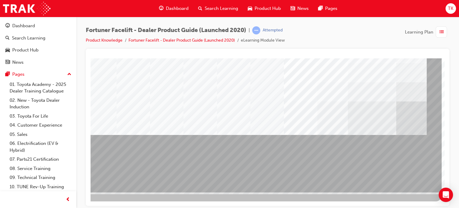
drag, startPoint x: 383, startPoint y: 204, endPoint x: 545, endPoint y: 265, distance: 173.7
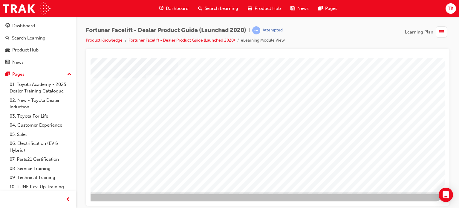
drag, startPoint x: 377, startPoint y: 202, endPoint x: 533, endPoint y: 263, distance: 168.1
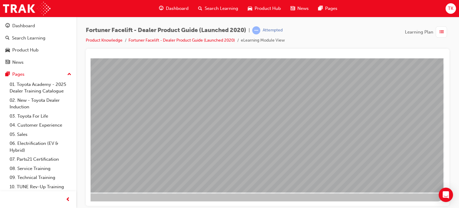
drag, startPoint x: 374, startPoint y: 202, endPoint x: 544, endPoint y: 263, distance: 180.7
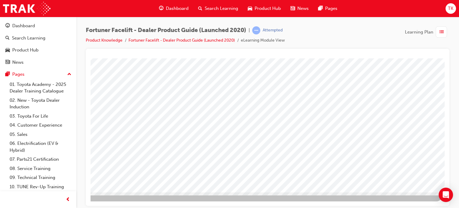
drag, startPoint x: 385, startPoint y: 203, endPoint x: 529, endPoint y: 252, distance: 152.0
drag, startPoint x: 398, startPoint y: 166, endPoint x: 399, endPoint y: 171, distance: 4.9
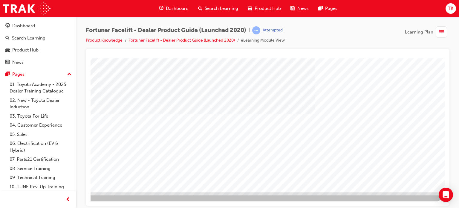
drag, startPoint x: 375, startPoint y: 206, endPoint x: 433, endPoint y: 205, distance: 57.7
click at [437, 206] on div "Fortuner Facelift - Dealer Product Guide (Launched 2020) | Attempted Product Kn…" at bounding box center [229, 104] width 459 height 208
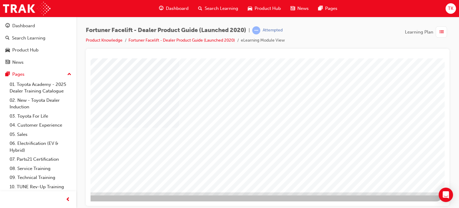
drag, startPoint x: 380, startPoint y: 202, endPoint x: 533, endPoint y: 258, distance: 162.4
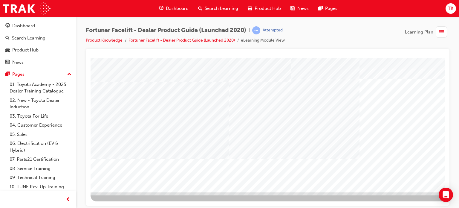
drag, startPoint x: 381, startPoint y: 200, endPoint x: 391, endPoint y: 203, distance: 10.1
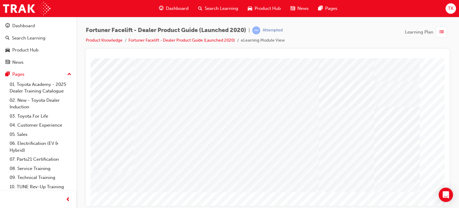
click at [446, 180] on div at bounding box center [268, 127] width 364 height 157
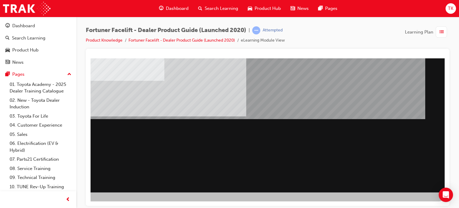
click at [421, 179] on div at bounding box center [241, 84] width 406 height 215
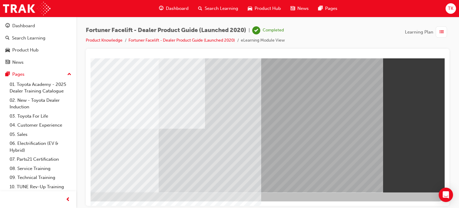
click at [104, 38] on link "Product Knowledge" at bounding box center [104, 40] width 37 height 5
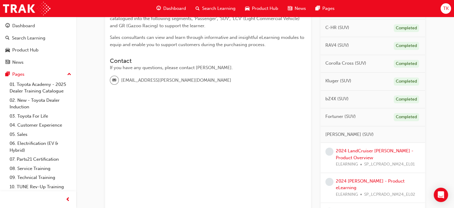
click at [349, 153] on div "2024 LandCruiser Prado - Product Overview ELEARNING SP_LCPRADO_NM24_EL01" at bounding box center [378, 157] width 85 height 20
click at [349, 150] on link "2024 LandCruiser Prado - Product Overview" at bounding box center [375, 154] width 78 height 12
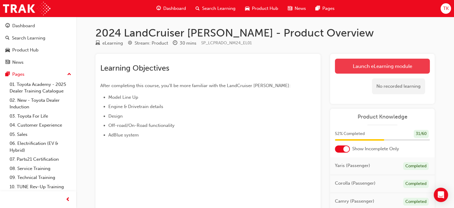
click at [367, 61] on link "Launch eLearning module" at bounding box center [382, 66] width 95 height 15
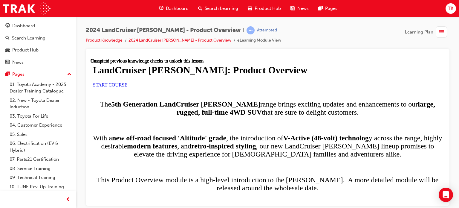
click at [127, 87] on link "START COURSE" at bounding box center [110, 84] width 34 height 5
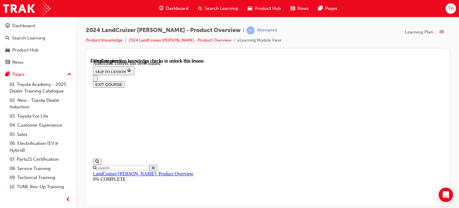
radio input "true"
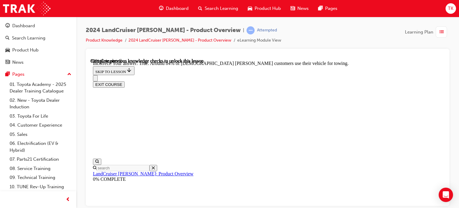
radio input "true"
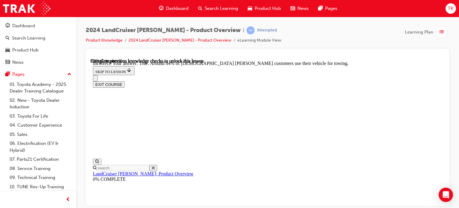
scroll to position [1229, 0]
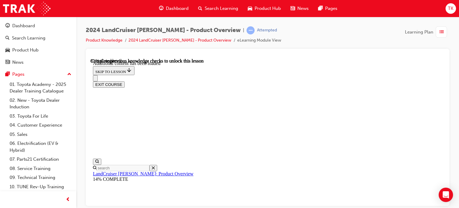
scroll to position [1044, 0]
radio input "true"
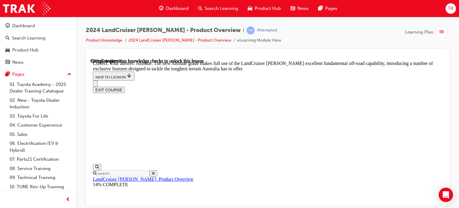
scroll to position [1283, 0]
checkbox input "true"
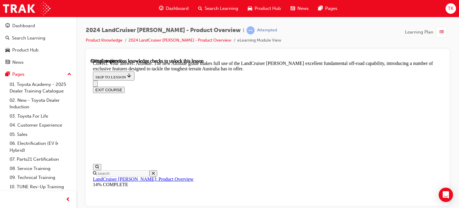
checkbox input "true"
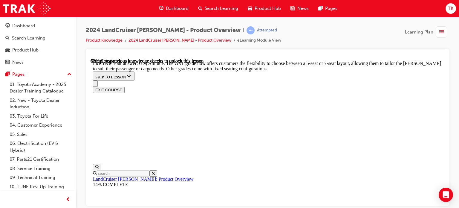
checkbox input "false"
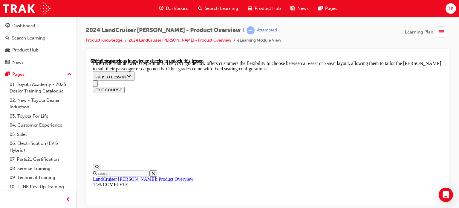
checkbox input "true"
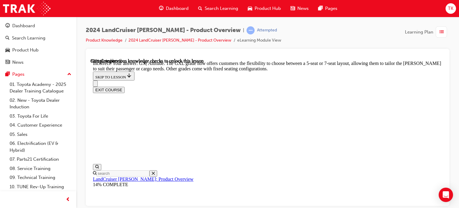
checkbox input "false"
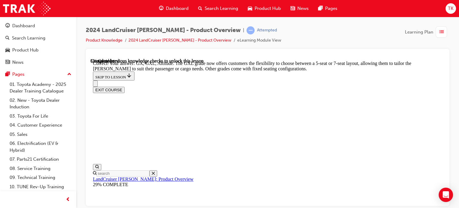
scroll to position [1, 0]
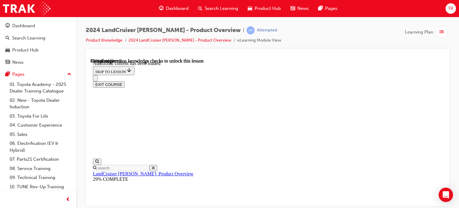
scroll to position [1455, 0]
drag, startPoint x: 249, startPoint y: 134, endPoint x: 268, endPoint y: 152, distance: 26.2
radio input "true"
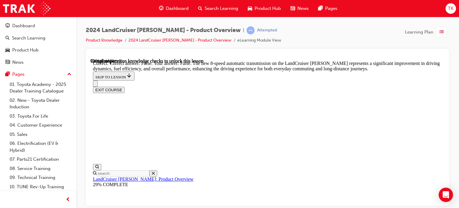
scroll to position [1664, 0]
radio input "true"
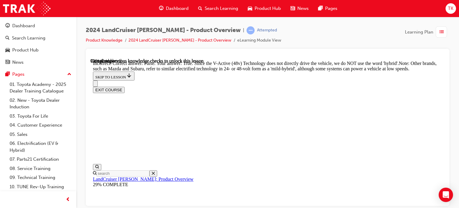
scroll to position [1813, 0]
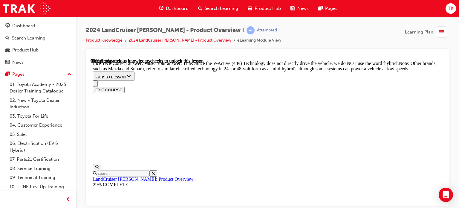
radio input "true"
drag, startPoint x: 249, startPoint y: 165, endPoint x: 273, endPoint y: 183, distance: 30.0
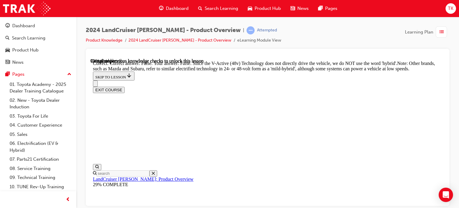
radio input "true"
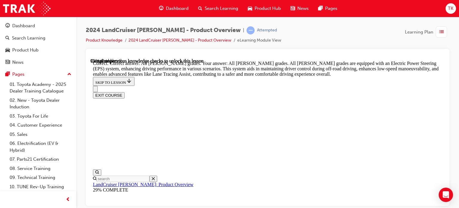
scroll to position [2127, 0]
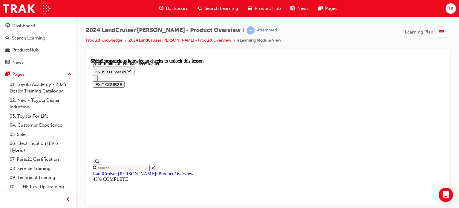
scroll to position [2092, 0]
checkbox input "true"
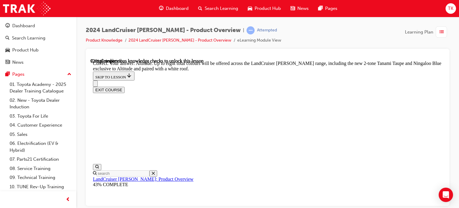
scroll to position [2361, 0]
checkbox input "true"
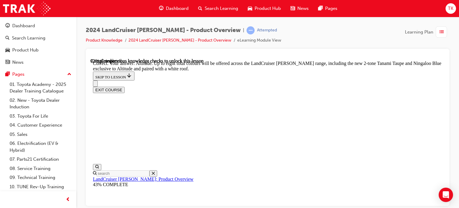
checkbox input "true"
drag, startPoint x: 306, startPoint y: 201, endPoint x: 306, endPoint y: 198, distance: 3.0
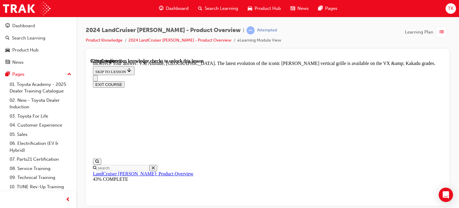
scroll to position [2492, 0]
checkbox input "false"
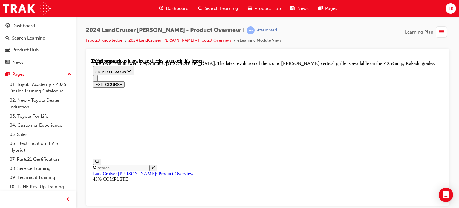
checkbox input "false"
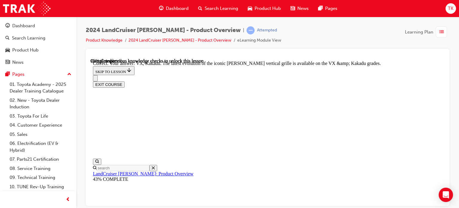
scroll to position [2556, 0]
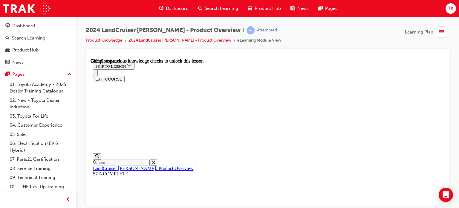
scroll to position [1442, 0]
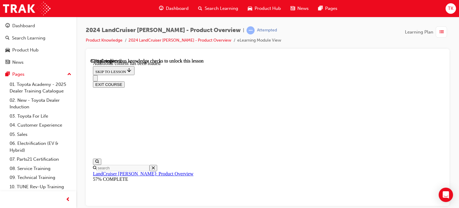
scroll to position [1556, 0]
radio input "true"
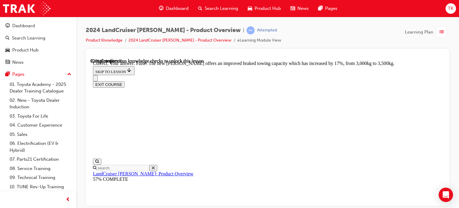
scroll to position [1765, 0]
radio input "true"
drag, startPoint x: 312, startPoint y: 194, endPoint x: 312, endPoint y: 185, distance: 8.4
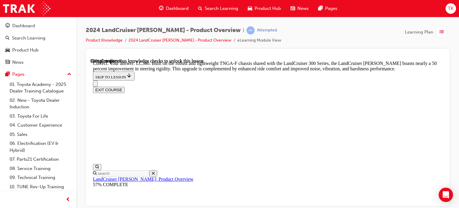
scroll to position [1941, 0]
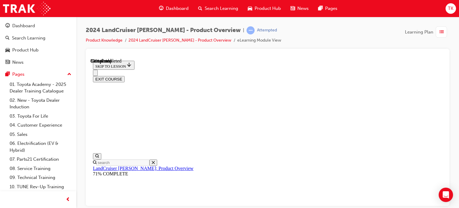
scroll to position [688, 0]
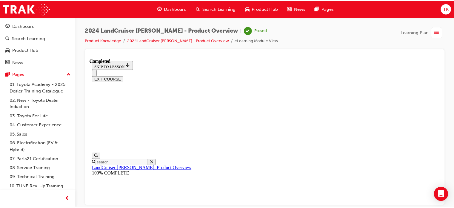
scroll to position [371, 0]
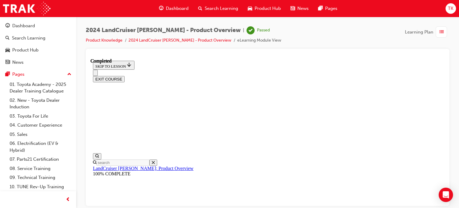
click at [103, 45] on div "2024 LandCruiser Prado - Product Overview | Passed Product Knowledge 2024 LandC…" at bounding box center [268, 37] width 364 height 22
click at [105, 40] on link "Product Knowledge" at bounding box center [104, 40] width 37 height 5
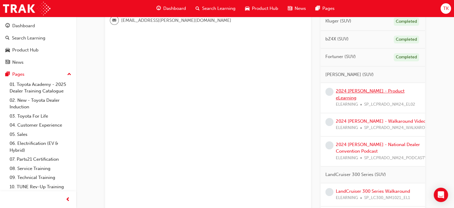
click at [352, 89] on link "2024 LC Prado - Product eLearning" at bounding box center [370, 94] width 69 height 12
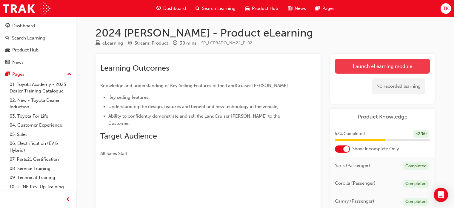
click at [351, 72] on link "Launch eLearning module" at bounding box center [382, 66] width 95 height 15
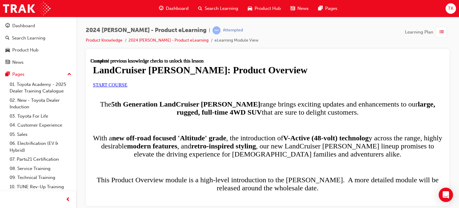
click at [127, 87] on span "START COURSE" at bounding box center [110, 84] width 34 height 5
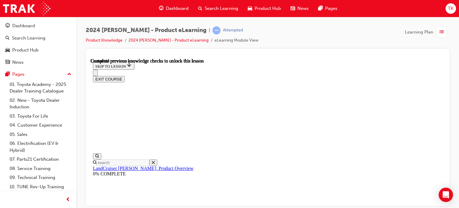
scroll to position [1, 0]
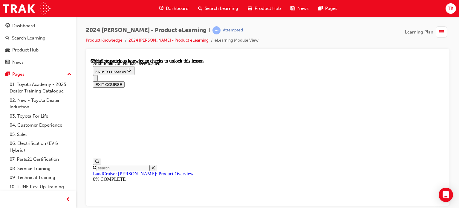
radio input "true"
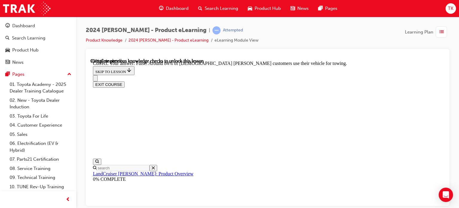
scroll to position [1363, 0]
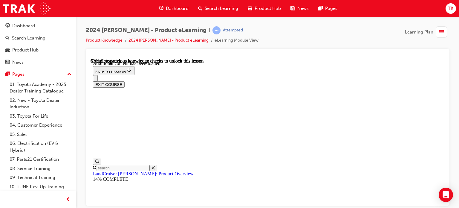
scroll to position [1105, 0]
radio input "true"
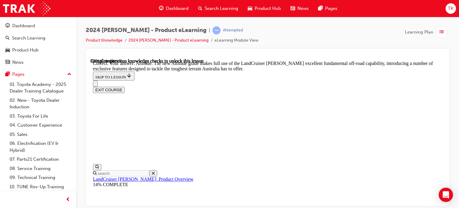
scroll to position [1344, 0]
drag, startPoint x: 246, startPoint y: 109, endPoint x: 246, endPoint y: 131, distance: 22.1
checkbox input "true"
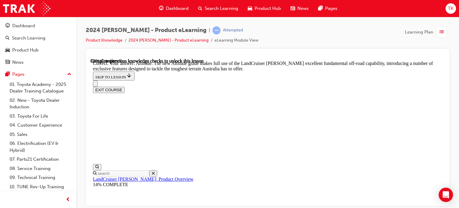
checkbox input "true"
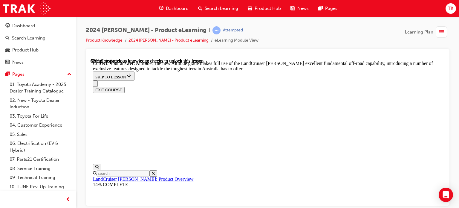
checkbox input "true"
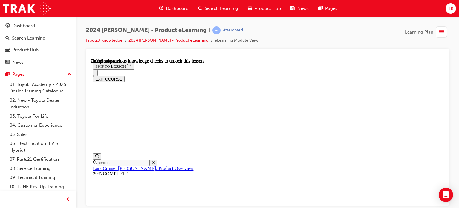
scroll to position [1341, 0]
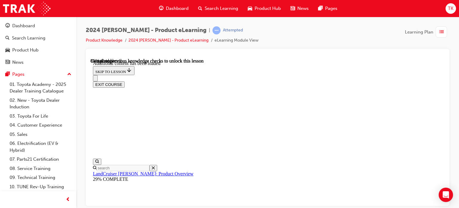
scroll to position [1455, 0]
radio input "true"
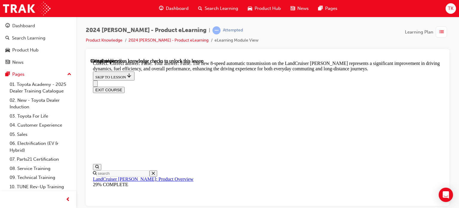
scroll to position [1929, 0]
drag, startPoint x: 269, startPoint y: 149, endPoint x: 283, endPoint y: 173, distance: 26.9
radio input "true"
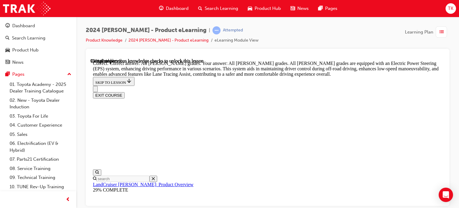
scroll to position [2108, 0]
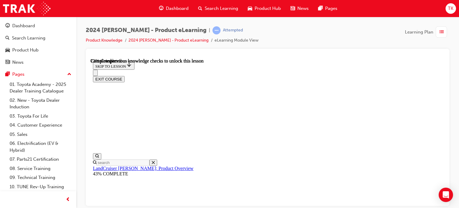
scroll to position [1949, 0]
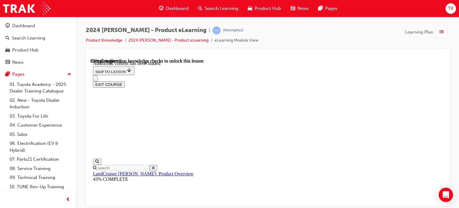
checkbox input "true"
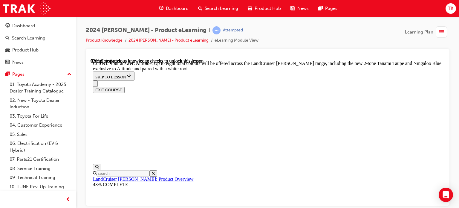
scroll to position [2361, 0]
checkbox input "true"
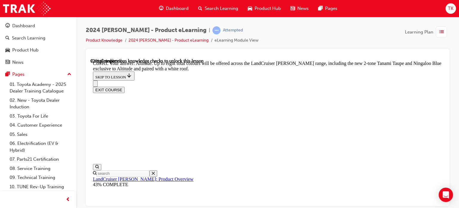
checkbox input "true"
drag, startPoint x: 297, startPoint y: 154, endPoint x: 282, endPoint y: 164, distance: 17.2
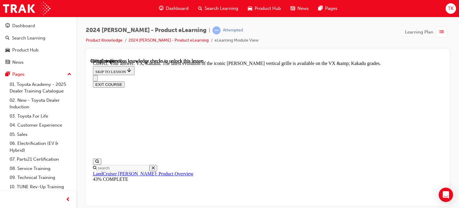
scroll to position [2635, 0]
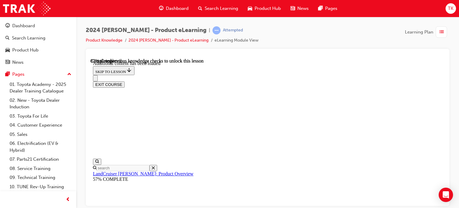
scroll to position [1557, 0]
drag, startPoint x: 257, startPoint y: 146, endPoint x: 262, endPoint y: 156, distance: 10.3
radio input "true"
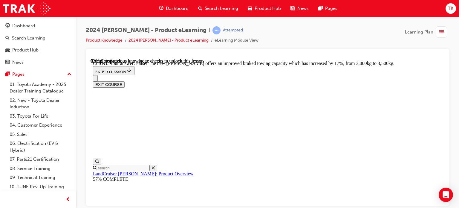
scroll to position [1796, 0]
radio input "true"
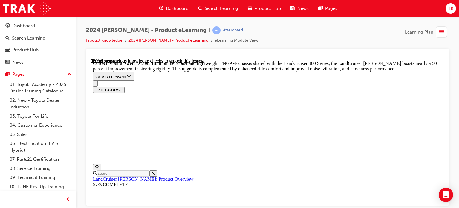
scroll to position [2003, 0]
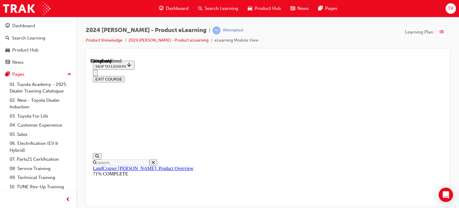
scroll to position [709, 0]
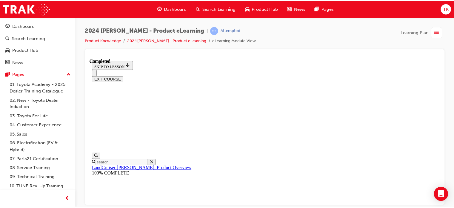
scroll to position [371, 0]
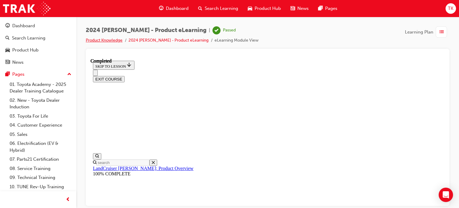
click at [94, 41] on link "Product Knowledge" at bounding box center [104, 40] width 37 height 5
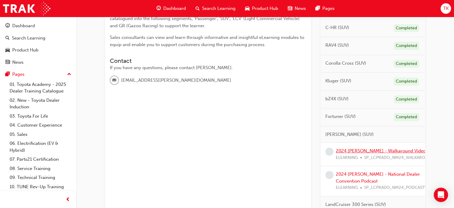
click at [379, 149] on link "2024 LC Prado - Walkaround Video" at bounding box center [381, 150] width 90 height 5
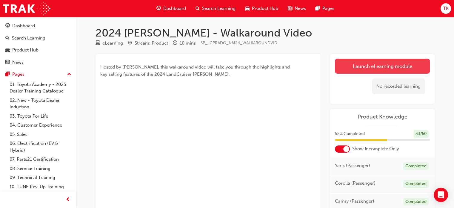
click at [362, 70] on link "Launch eLearning module" at bounding box center [382, 66] width 95 height 15
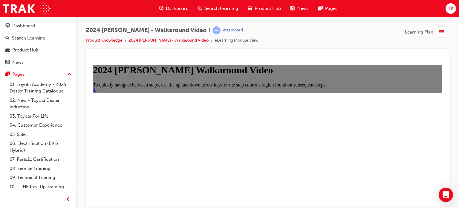
click at [96, 92] on icon "Start" at bounding box center [95, 89] width 4 height 5
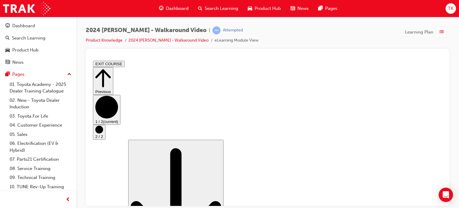
scroll to position [46, 0]
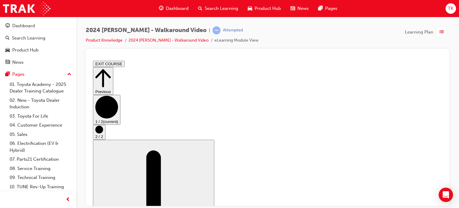
click at [103, 133] on icon "Step controls" at bounding box center [99, 129] width 8 height 8
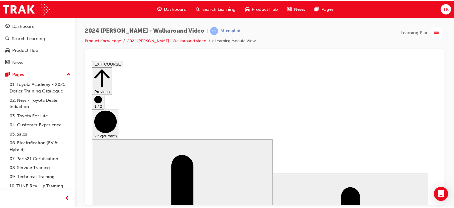
scroll to position [0, 0]
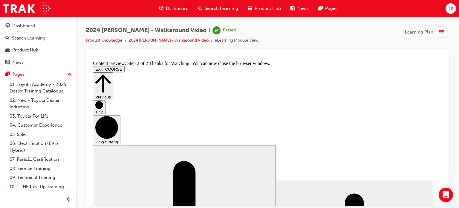
click at [95, 39] on link "Product Knowledge" at bounding box center [104, 40] width 37 height 5
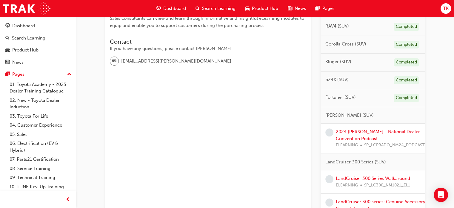
scroll to position [179, 0]
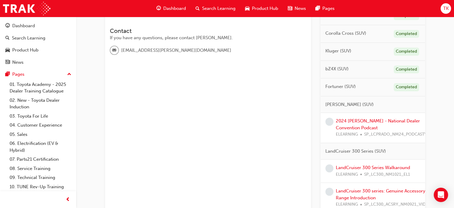
click at [352, 125] on div "2024 LC Prado - National Dealer Convention Podcast ELEARNING SP_LCPRADO_NM24_PO…" at bounding box center [384, 127] width 96 height 20
click at [350, 122] on link "2024 LC Prado - National Dealer Convention Podcast" at bounding box center [378, 124] width 84 height 12
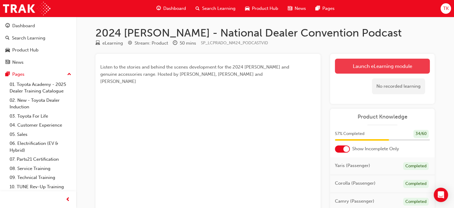
click at [368, 64] on link "Launch eLearning module" at bounding box center [382, 66] width 95 height 15
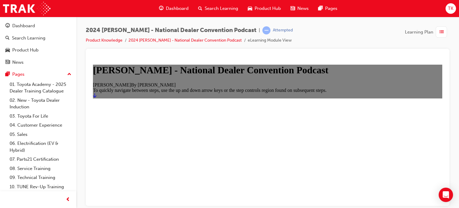
click at [96, 97] on icon "Start" at bounding box center [95, 95] width 4 height 5
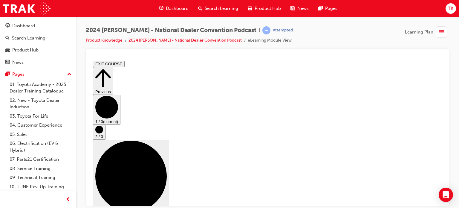
scroll to position [6, 0]
click at [103, 130] on icon "Step controls" at bounding box center [99, 129] width 8 height 8
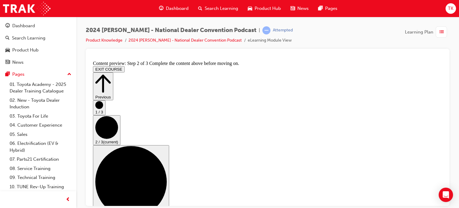
scroll to position [41, 0]
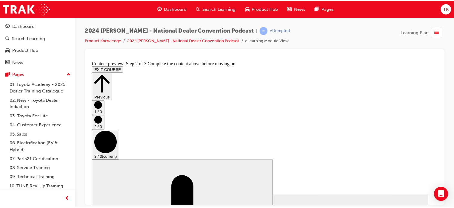
scroll to position [0, 0]
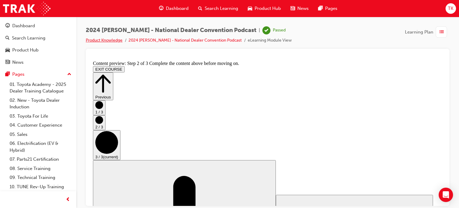
click at [108, 40] on link "Product Knowledge" at bounding box center [104, 40] width 37 height 5
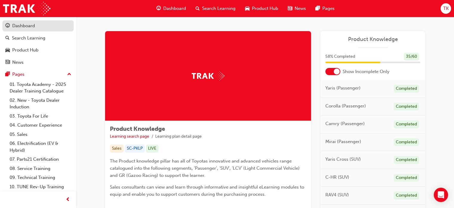
click at [15, 20] on link "Dashboard" at bounding box center [37, 25] width 71 height 11
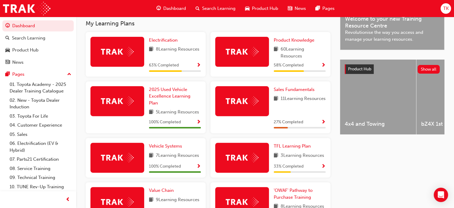
scroll to position [179, 0]
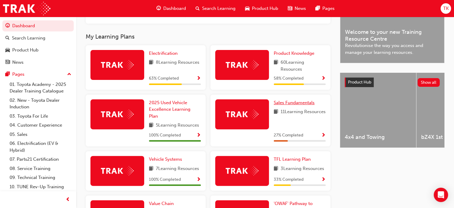
click at [295, 102] on span "Sales Fundamentals" at bounding box center [294, 102] width 41 height 5
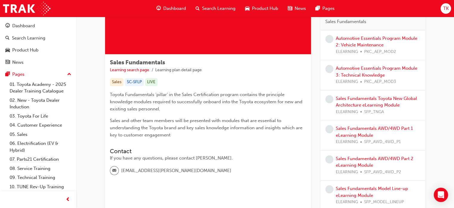
scroll to position [30, 0]
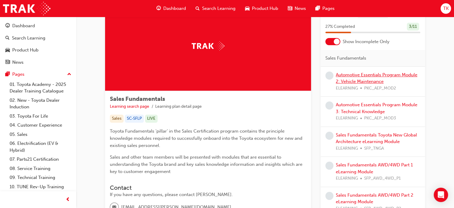
click at [366, 79] on link "Automotive Essentials Program Module 2: Vehicle Maintenance" at bounding box center [377, 78] width 82 height 12
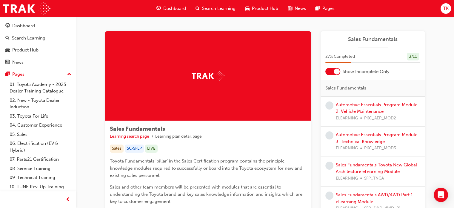
click at [202, 11] on span "Search Learning" at bounding box center [218, 8] width 33 height 7
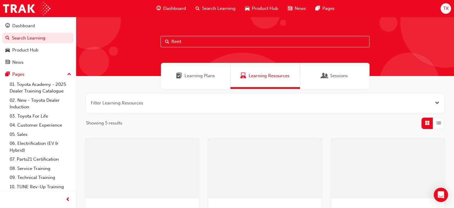
drag, startPoint x: 181, startPoint y: 37, endPoint x: 156, endPoint y: 39, distance: 25.5
click at [156, 39] on div "fleet" at bounding box center [265, 46] width 378 height 59
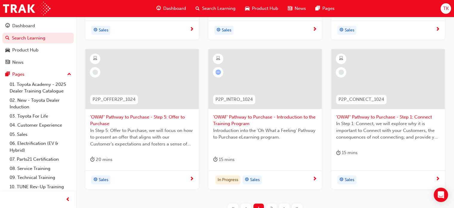
scroll to position [239, 0]
type input "pathway to purchase"
click at [373, 116] on span "'OWAF' Pathway to Purchase - Step 1: Connect" at bounding box center [388, 116] width 104 height 7
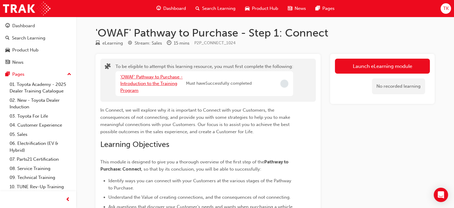
click at [174, 76] on link "'OWAF' Pathway to Purchase - Introduction to the Training Program" at bounding box center [151, 83] width 62 height 19
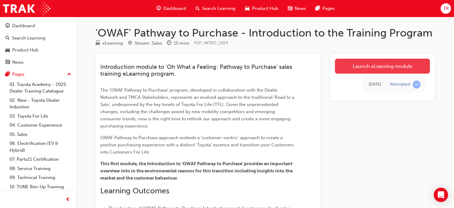
click at [361, 70] on link "Launch eLearning module" at bounding box center [382, 66] width 95 height 15
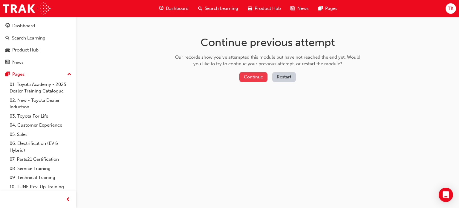
click at [257, 76] on button "Continue" at bounding box center [253, 77] width 28 height 10
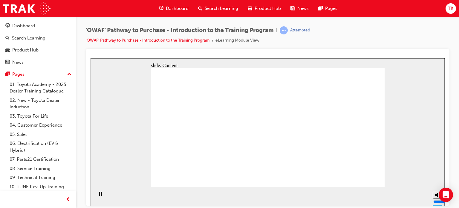
drag, startPoint x: 270, startPoint y: 122, endPoint x: 242, endPoint y: 147, distance: 37.0
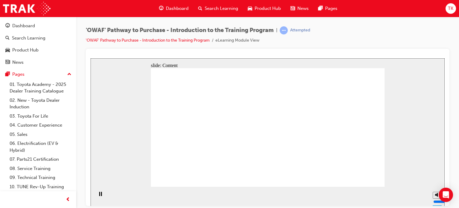
drag, startPoint x: 287, startPoint y: 133, endPoint x: 303, endPoint y: 152, distance: 25.6
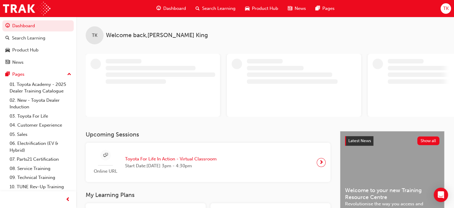
click at [205, 10] on span "Search Learning" at bounding box center [218, 8] width 33 height 7
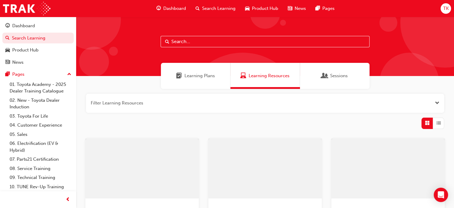
click at [194, 41] on input "text" at bounding box center [265, 41] width 209 height 11
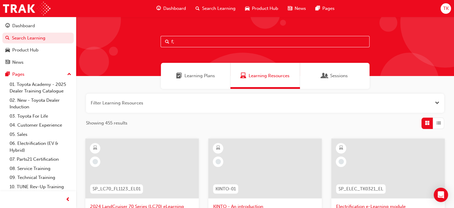
type input "f"
type input "fleet"
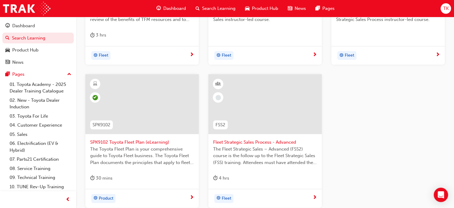
scroll to position [209, 0]
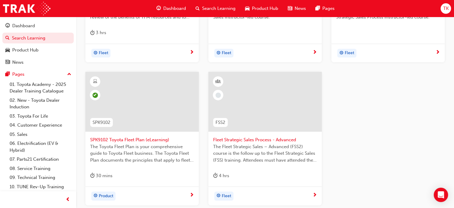
click at [139, 139] on span "SPK9102 Toyota Fleet Plan (eLearning)" at bounding box center [142, 139] width 104 height 7
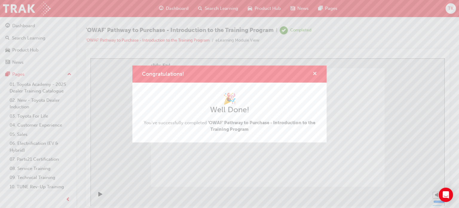
click at [313, 75] on span "cross-icon" at bounding box center [314, 73] width 4 height 5
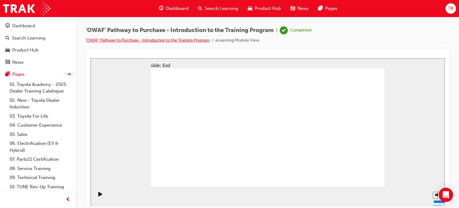
click at [122, 40] on link "'OWAF' Pathway to Purchase - Introduction to the Training Program" at bounding box center [148, 40] width 124 height 5
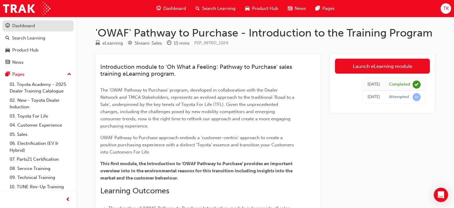
click at [30, 26] on div "Dashboard" at bounding box center [23, 25] width 23 height 7
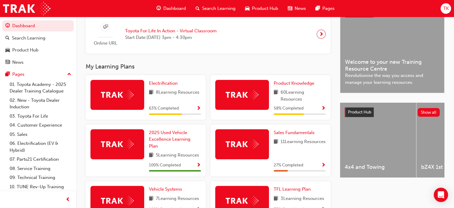
scroll to position [209, 0]
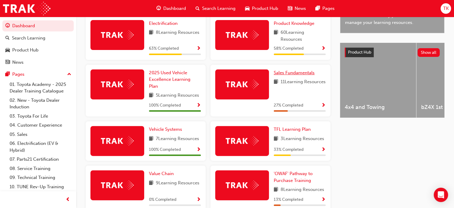
click at [294, 76] on link "Sales Fundamentals" at bounding box center [295, 72] width 43 height 7
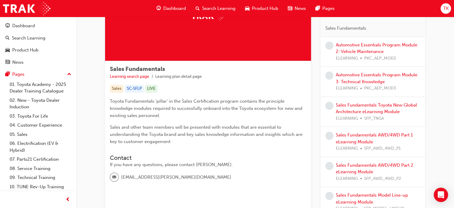
scroll to position [165, 0]
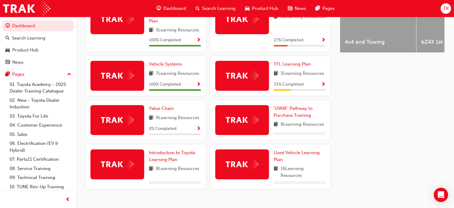
scroll to position [280, 0]
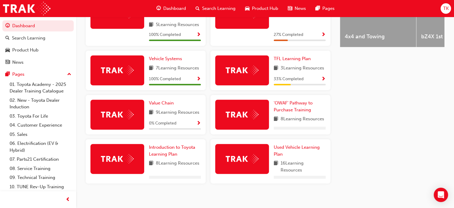
click at [301, 56] on div "TFL Learning Plan 3 Learning Resources 33 % Completed" at bounding box center [271, 69] width 120 height 39
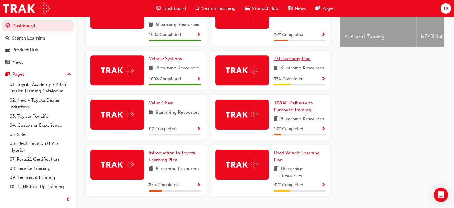
click at [297, 62] on link "TFL Learning Plan" at bounding box center [293, 58] width 39 height 7
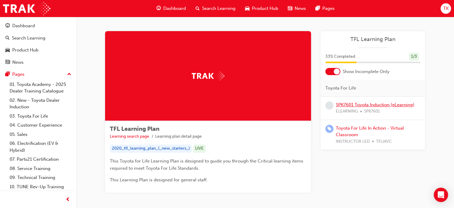
click at [383, 104] on link "SPK7601 Toyota Induction (eLearning)" at bounding box center [375, 104] width 79 height 5
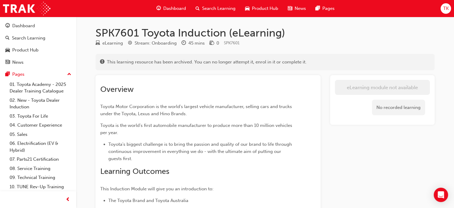
click at [277, 93] on h2 "Overview" at bounding box center [197, 90] width 194 height 10
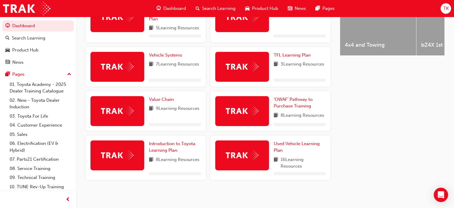
scroll to position [274, 0]
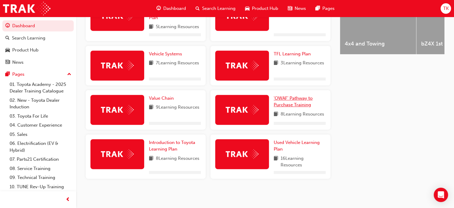
click at [308, 102] on span "'OWAF' Pathway to Purchase Training" at bounding box center [293, 101] width 39 height 12
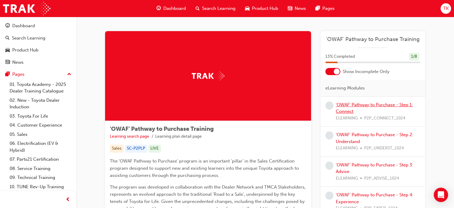
click at [368, 107] on link "'OWAF' Pathway to Purchase - Step 1: Connect" at bounding box center [374, 108] width 77 height 12
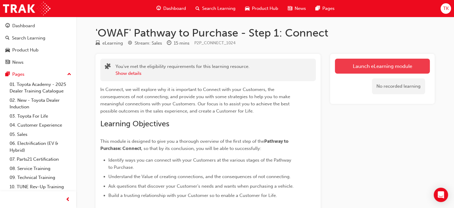
click at [381, 60] on button "Launch eLearning module" at bounding box center [382, 66] width 95 height 15
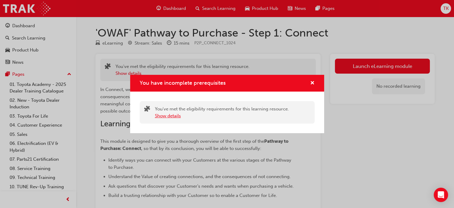
drag, startPoint x: 184, startPoint y: 117, endPoint x: 174, endPoint y: 117, distance: 9.6
click at [182, 117] on div "Show details" at bounding box center [222, 115] width 134 height 7
click at [174, 117] on button "Show details" at bounding box center [168, 115] width 26 height 7
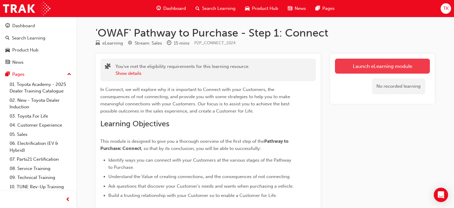
click at [355, 65] on link "Launch eLearning module" at bounding box center [382, 66] width 95 height 15
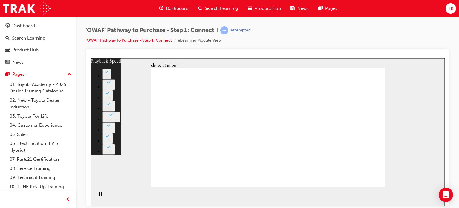
type input "76"
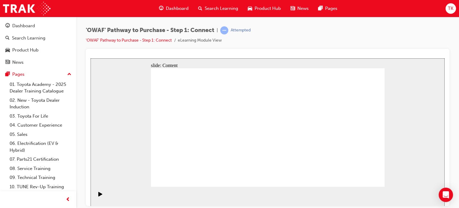
drag, startPoint x: 292, startPoint y: 153, endPoint x: 290, endPoint y: 148, distance: 4.7
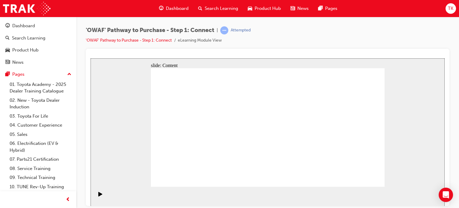
drag, startPoint x: 276, startPoint y: 117, endPoint x: 282, endPoint y: 119, distance: 5.9
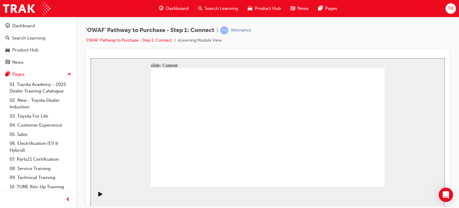
drag, startPoint x: 283, startPoint y: 119, endPoint x: 282, endPoint y: 123, distance: 4.6
